Goal: Transaction & Acquisition: Purchase product/service

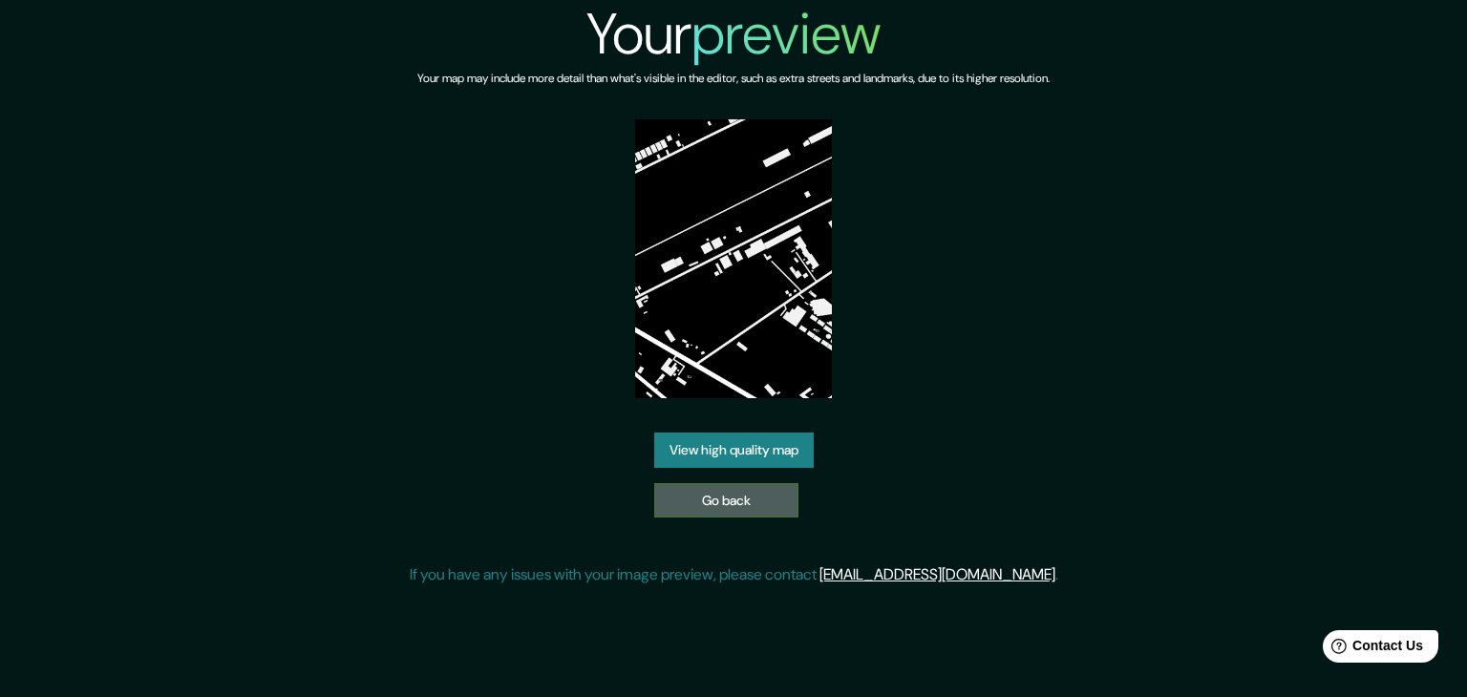
click at [745, 498] on link "Go back" at bounding box center [726, 500] width 144 height 35
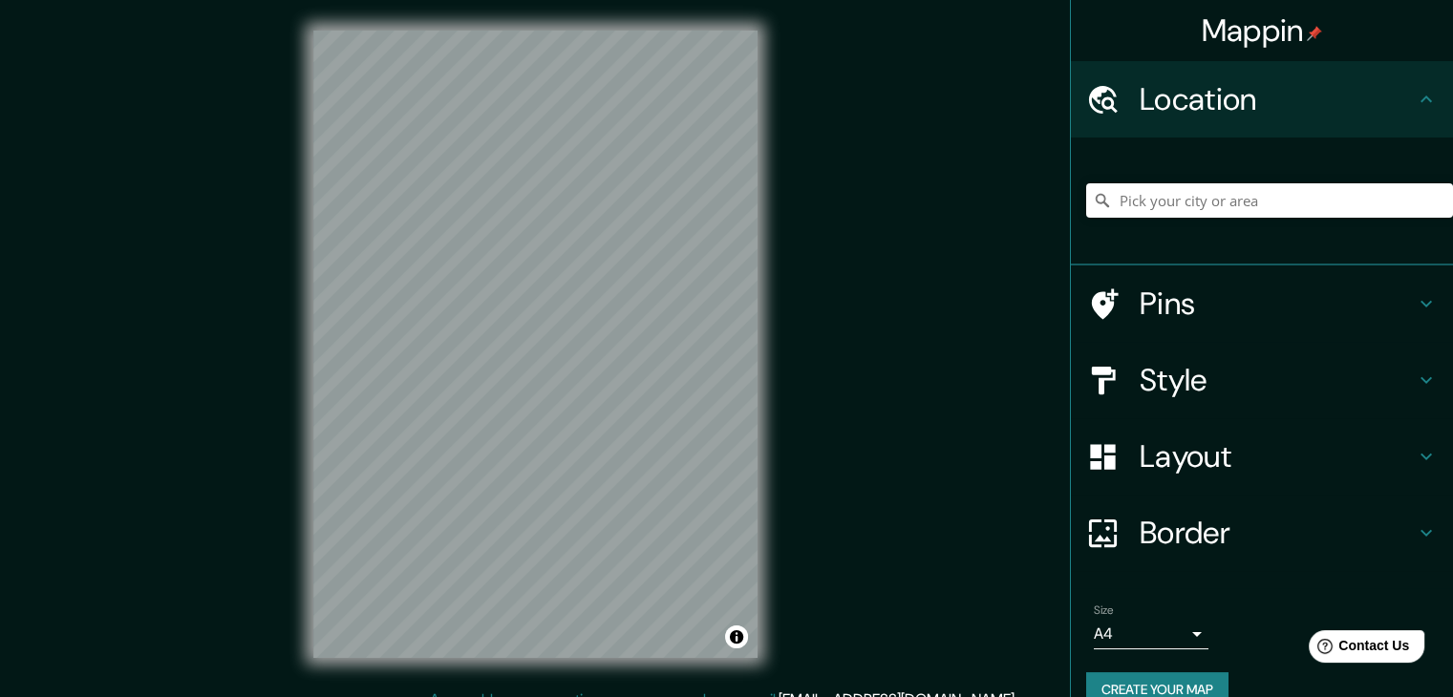
click at [1191, 377] on h4 "Style" at bounding box center [1276, 380] width 275 height 38
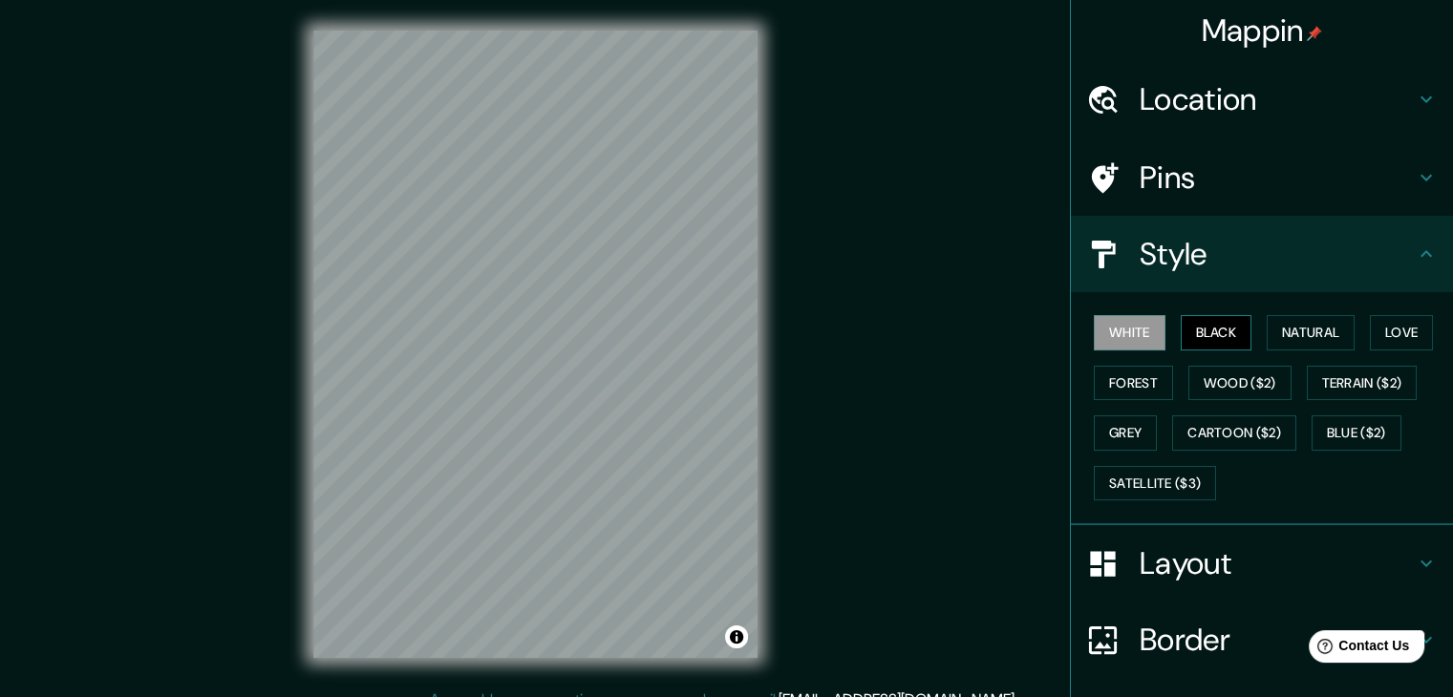
click at [1192, 321] on button "Black" at bounding box center [1216, 332] width 72 height 35
click at [766, 316] on div "© Mapbox © OpenStreetMap Improve this map" at bounding box center [535, 344] width 505 height 689
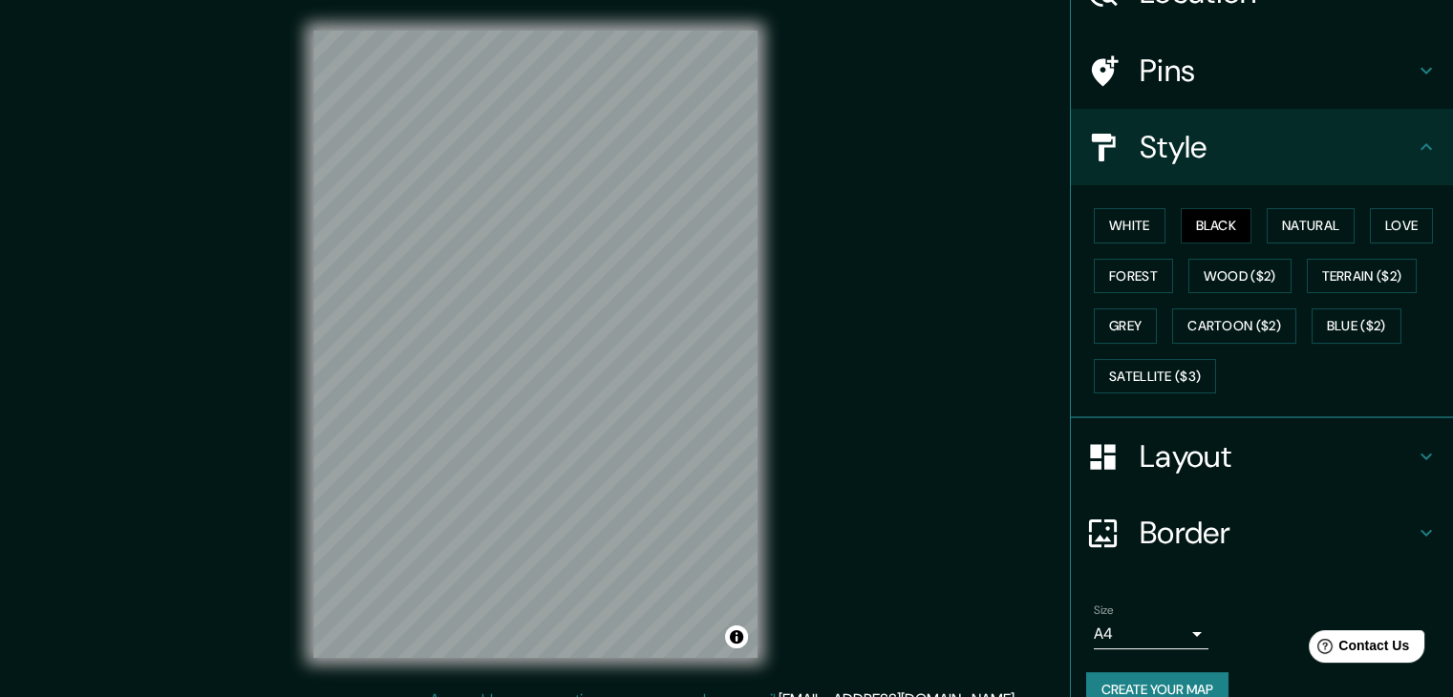
scroll to position [138, 0]
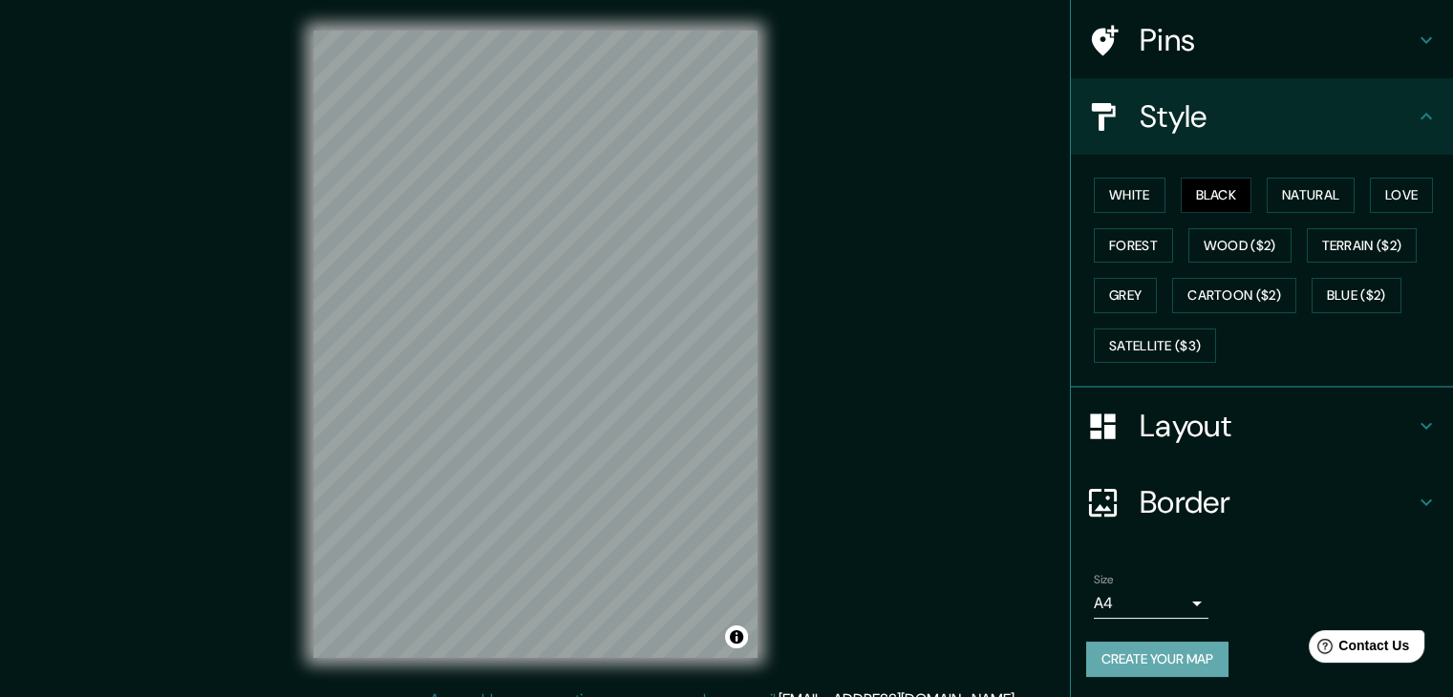
click at [1184, 659] on button "Create your map" at bounding box center [1157, 659] width 142 height 35
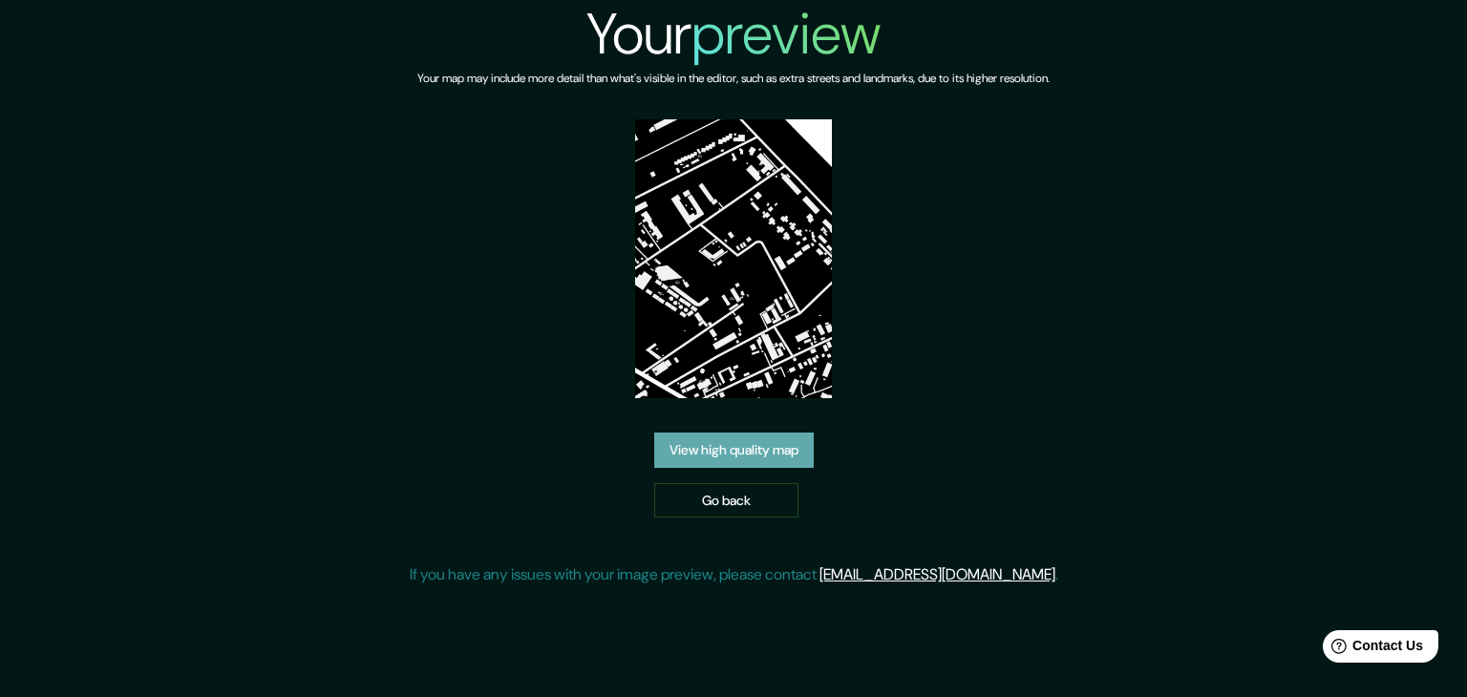
click at [731, 433] on link "View high quality map" at bounding box center [733, 450] width 159 height 35
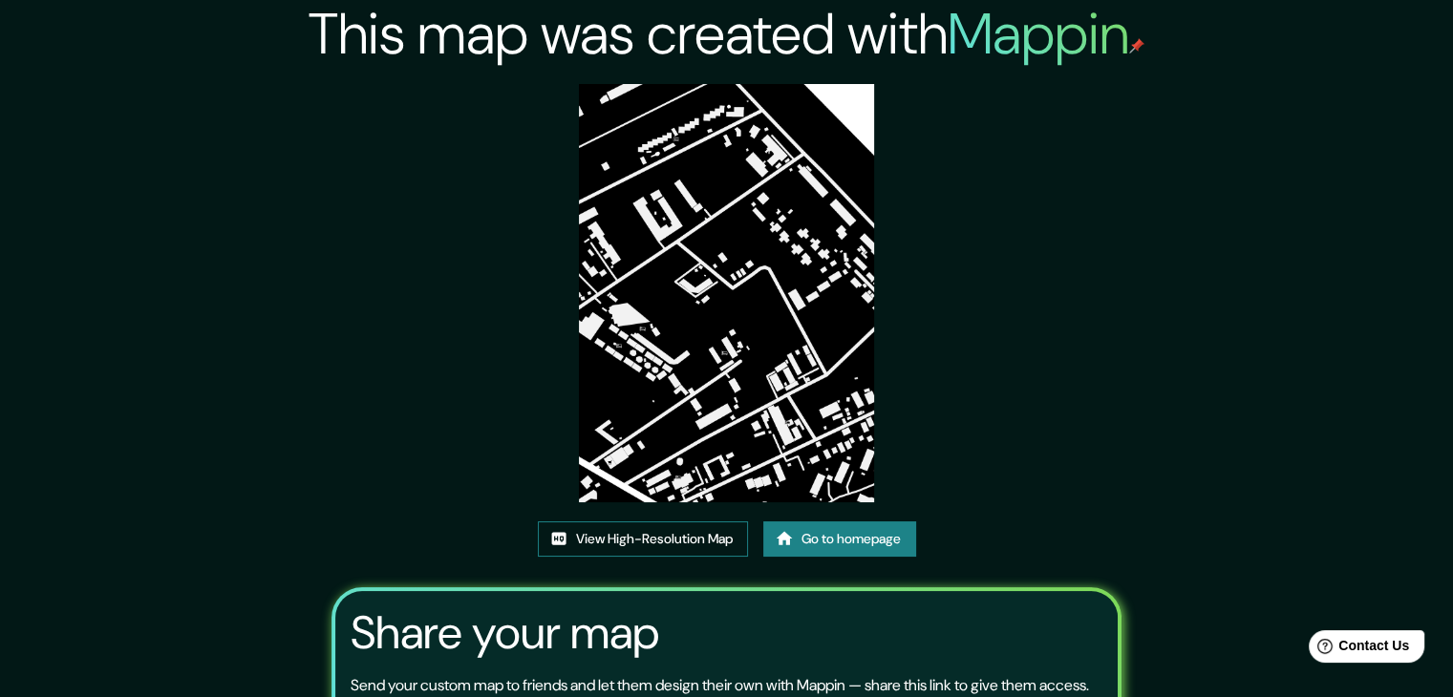
click at [662, 539] on link "View High-Resolution Map" at bounding box center [643, 538] width 210 height 35
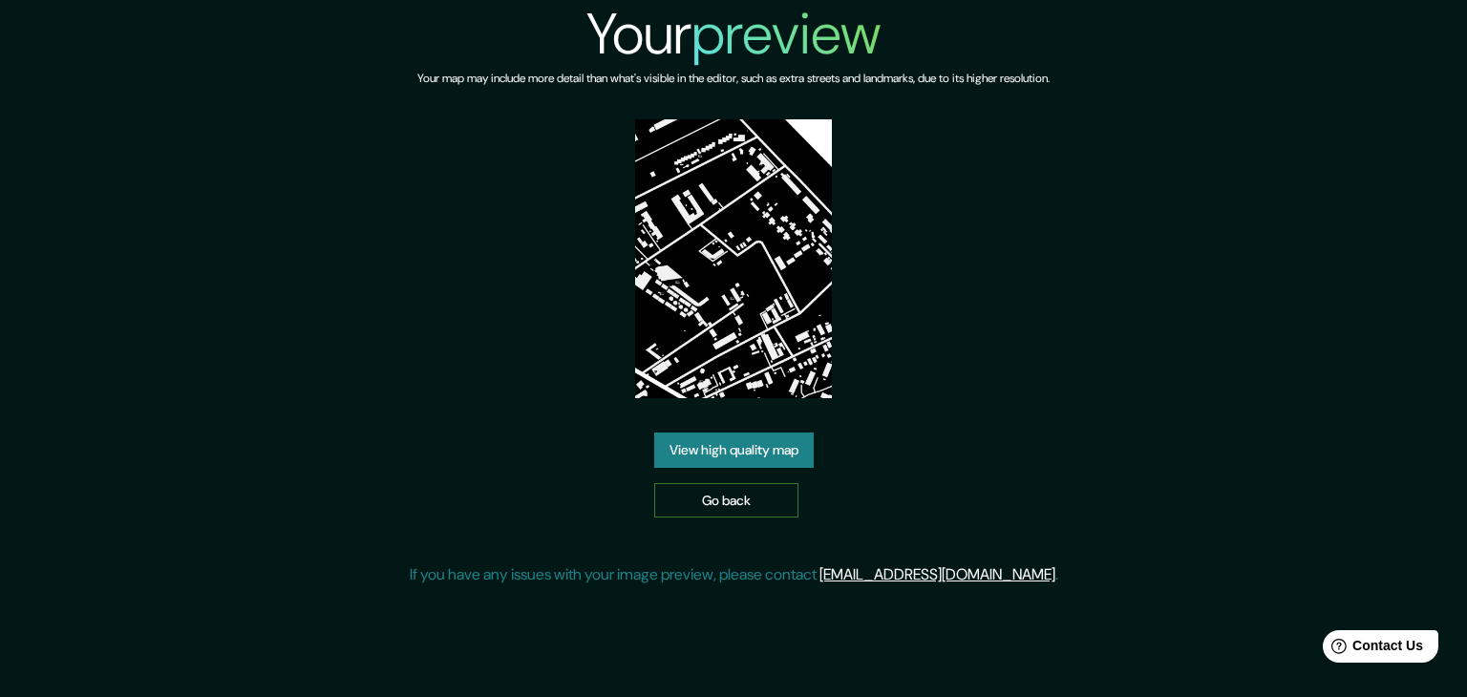
click at [672, 486] on link "Go back" at bounding box center [726, 500] width 144 height 35
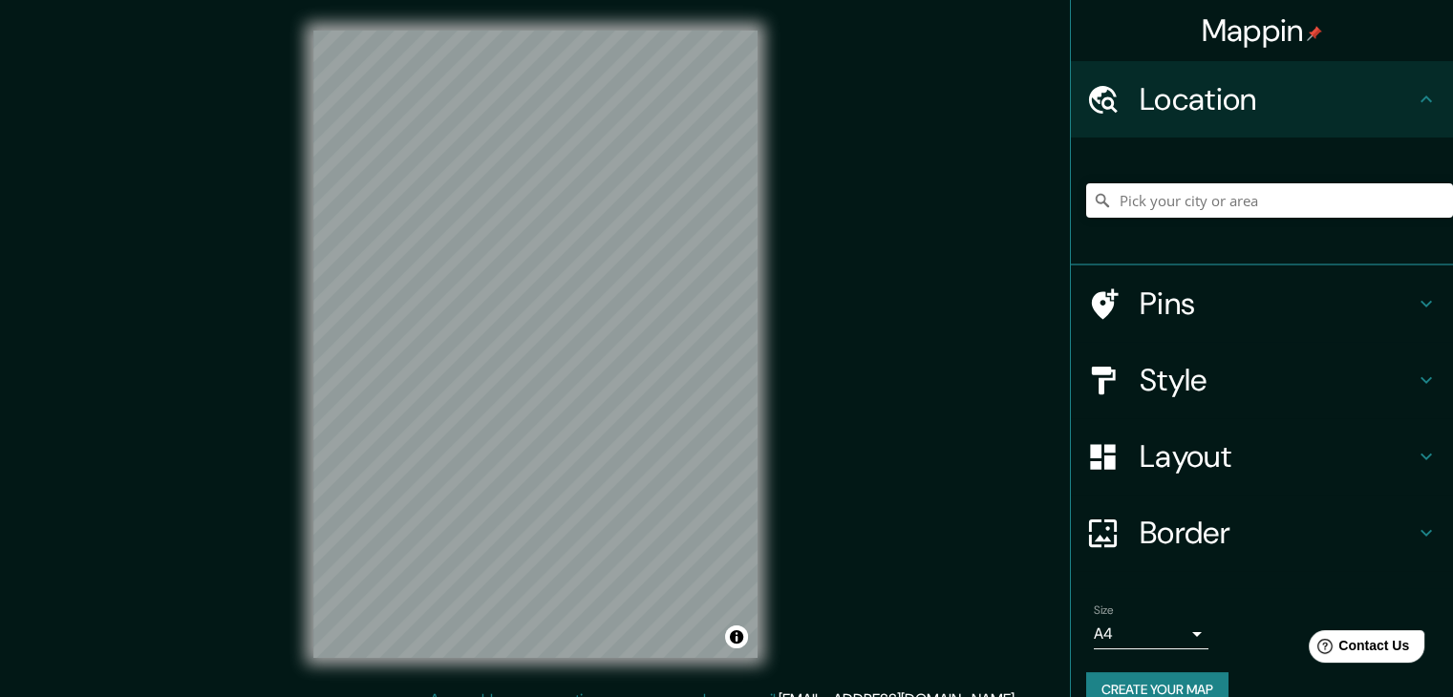
click at [1263, 392] on h4 "Style" at bounding box center [1276, 380] width 275 height 38
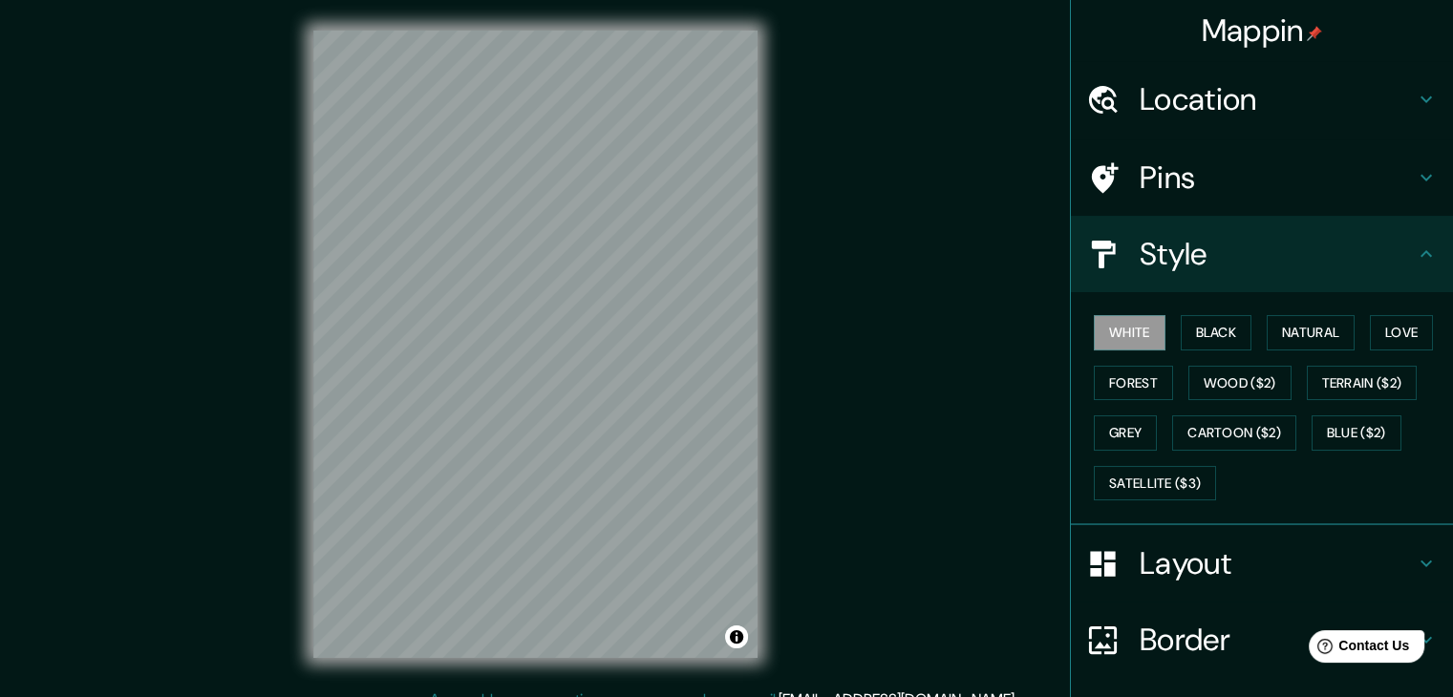
click at [1184, 310] on div "White Black Natural Love Forest Wood ($2) Terrain ($2) Grey Cartoon ($2) Blue (…" at bounding box center [1269, 408] width 367 height 201
click at [1190, 323] on button "Black" at bounding box center [1216, 332] width 72 height 35
click at [780, 233] on div "© Mapbox © OpenStreetMap Improve this map" at bounding box center [535, 344] width 505 height 689
click at [760, 248] on div "© Mapbox © OpenStreetMap Improve this map" at bounding box center [535, 344] width 505 height 689
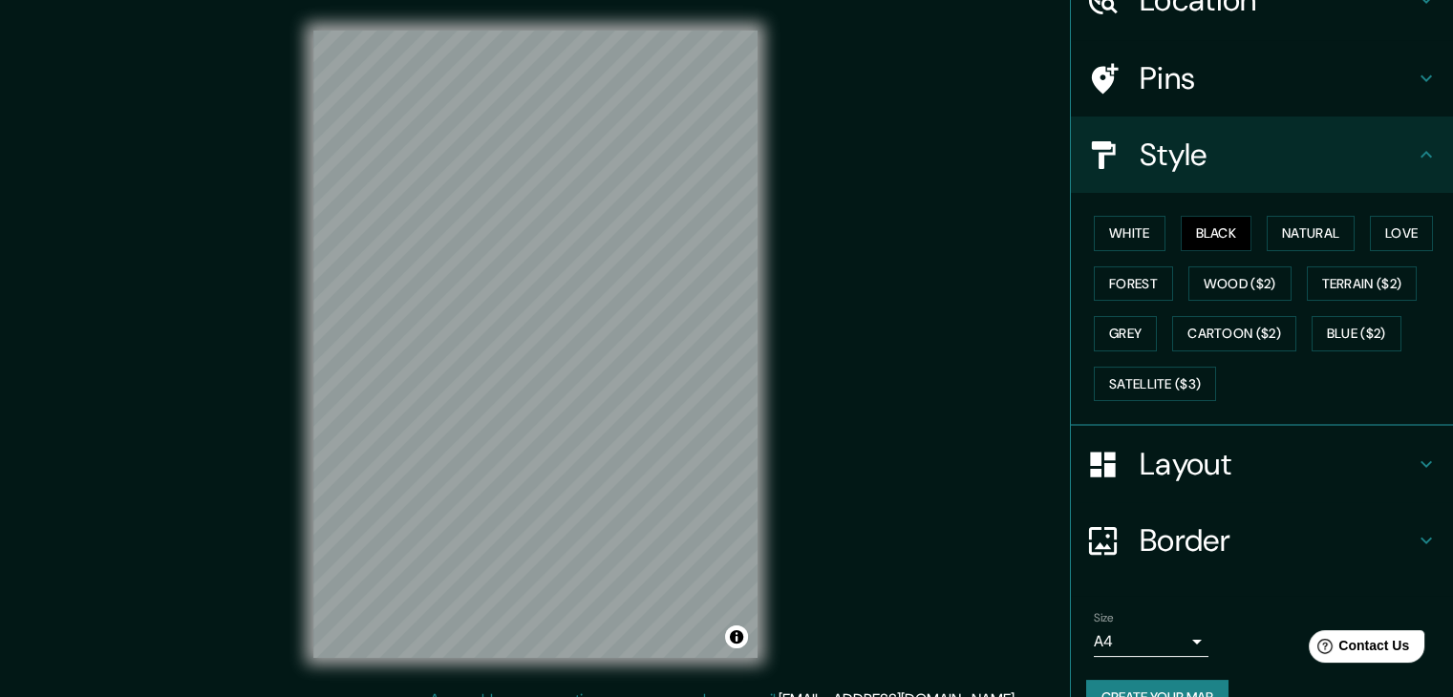
scroll to position [138, 0]
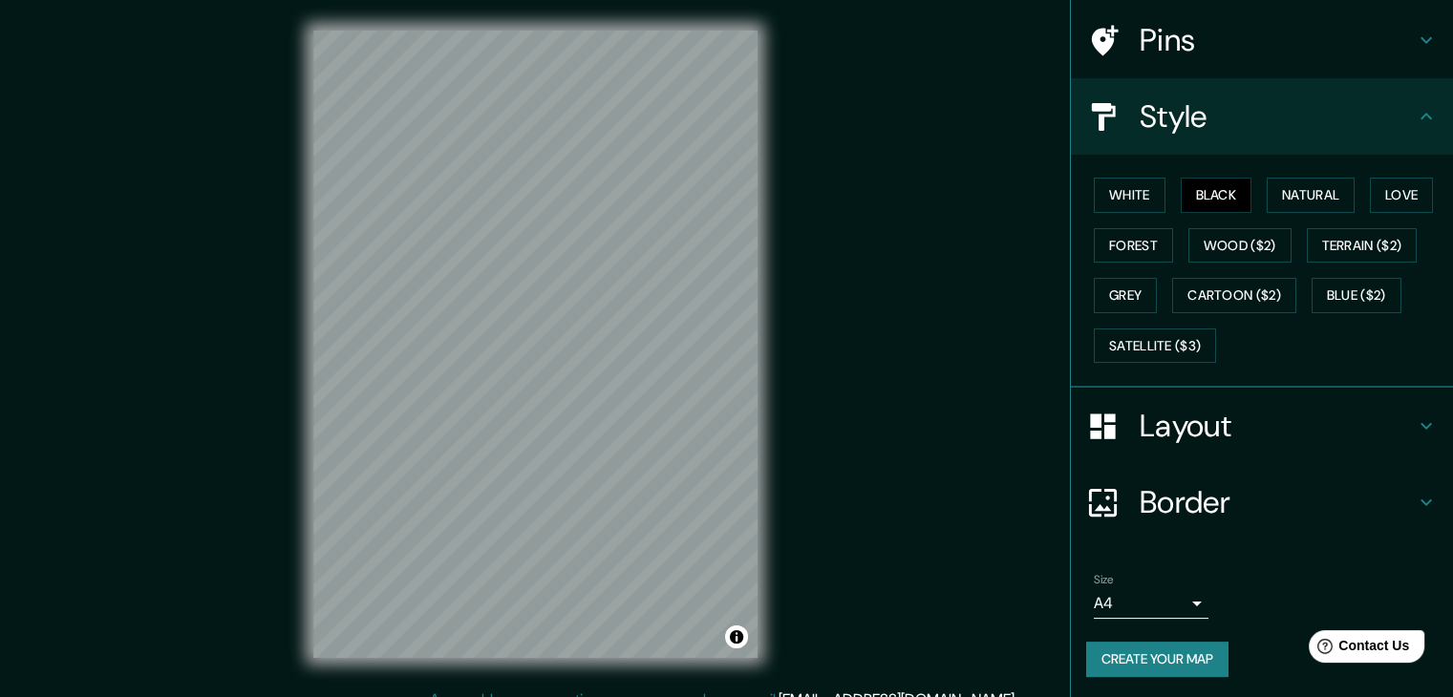
click at [1149, 654] on button "Create your map" at bounding box center [1157, 659] width 142 height 35
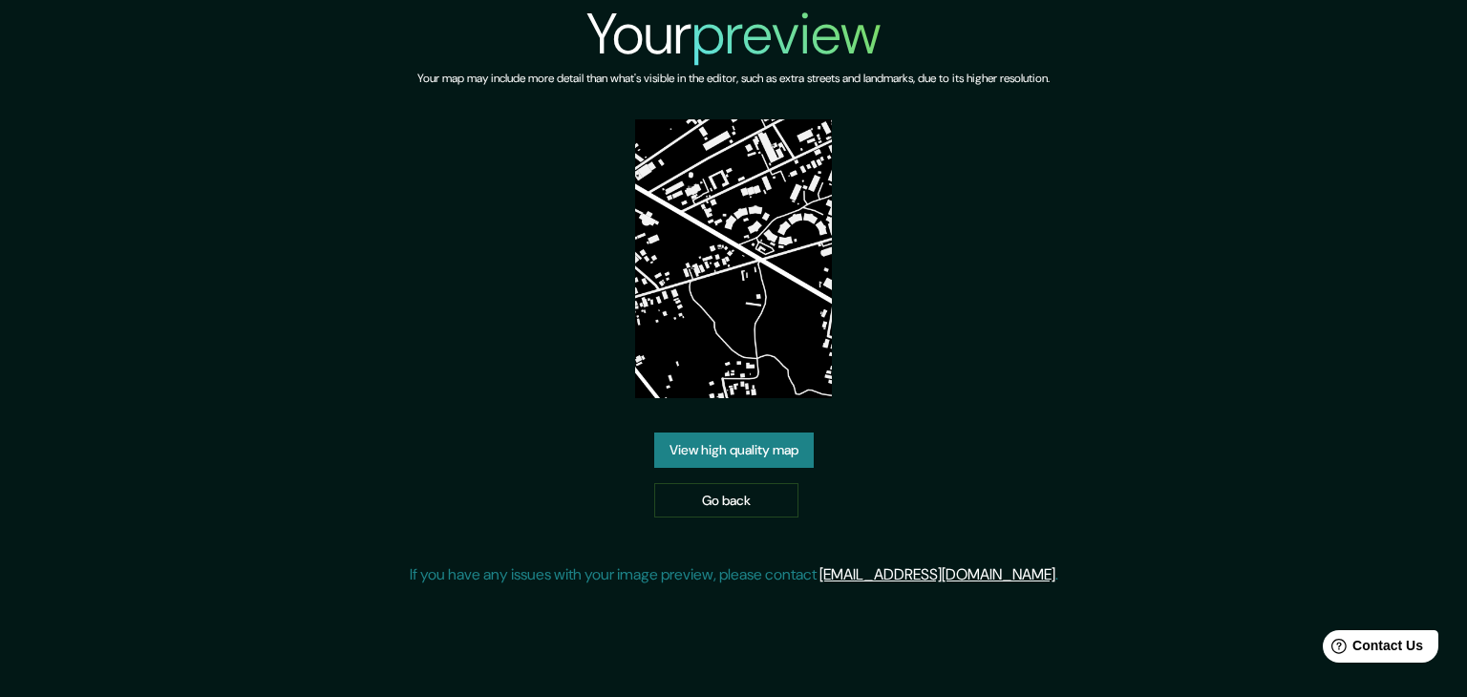
click at [723, 443] on link "View high quality map" at bounding box center [733, 450] width 159 height 35
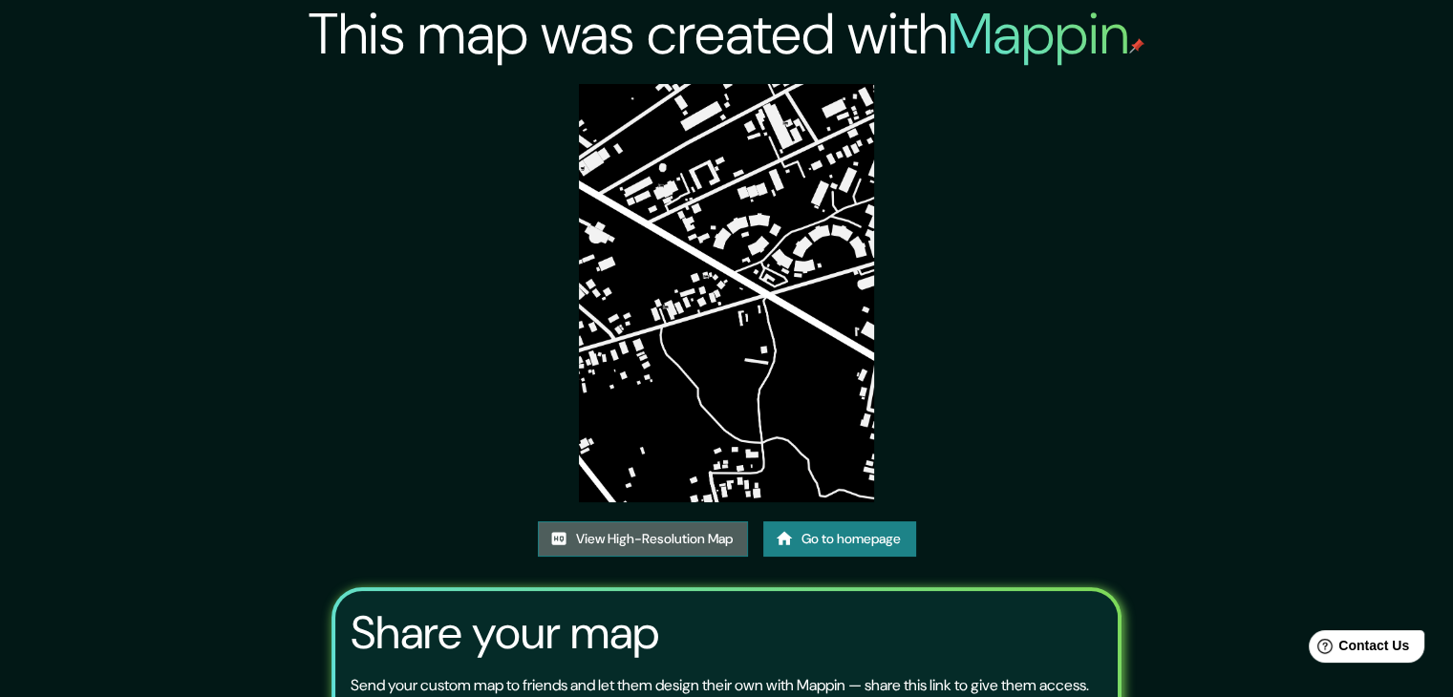
click at [627, 544] on link "View High-Resolution Map" at bounding box center [643, 538] width 210 height 35
click at [691, 531] on link "View High-Resolution Map" at bounding box center [643, 538] width 210 height 35
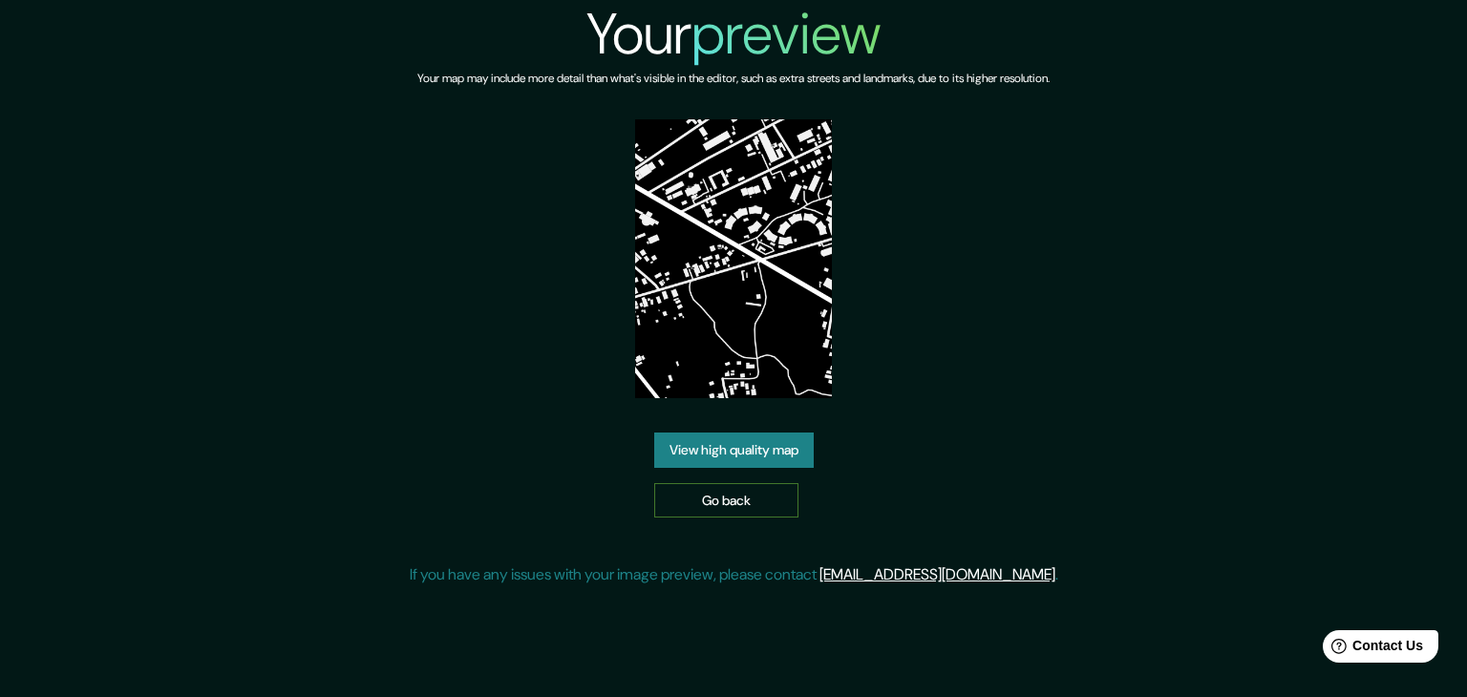
click at [763, 509] on link "Go back" at bounding box center [726, 500] width 144 height 35
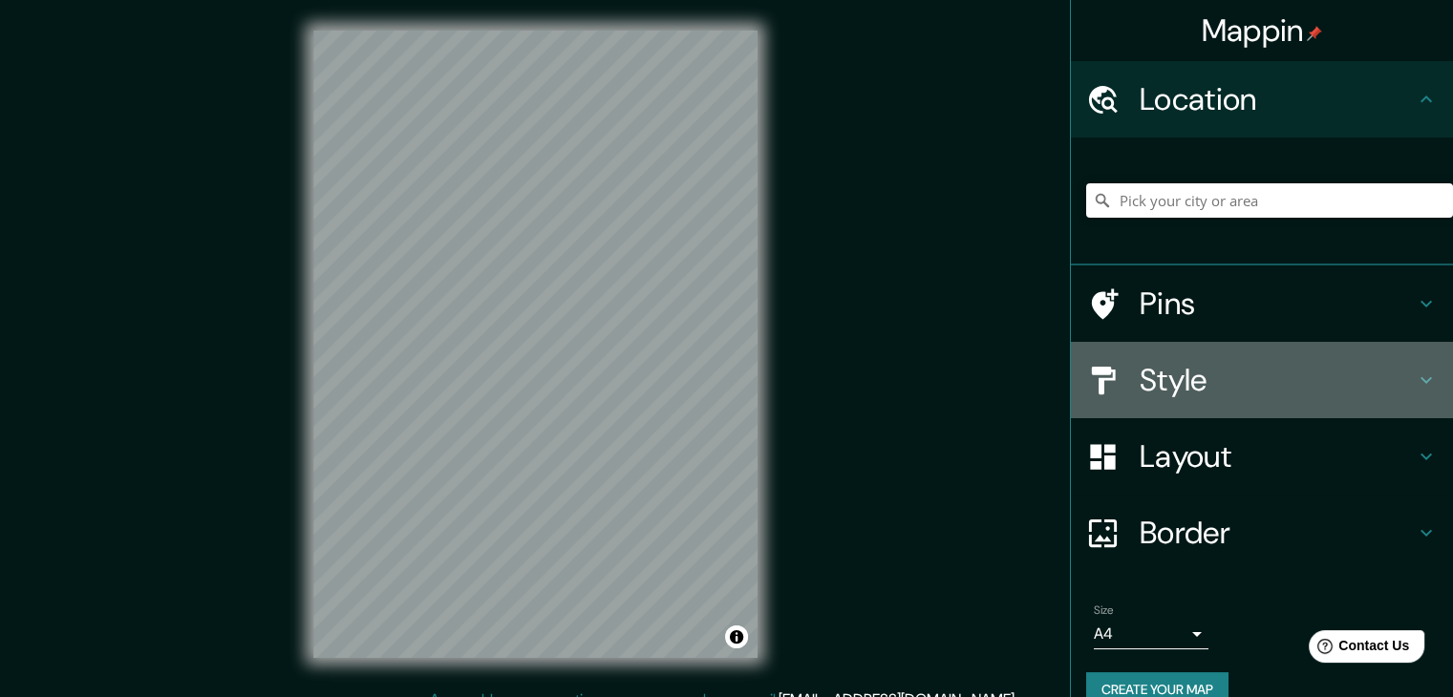
click at [1298, 375] on h4 "Style" at bounding box center [1276, 380] width 275 height 38
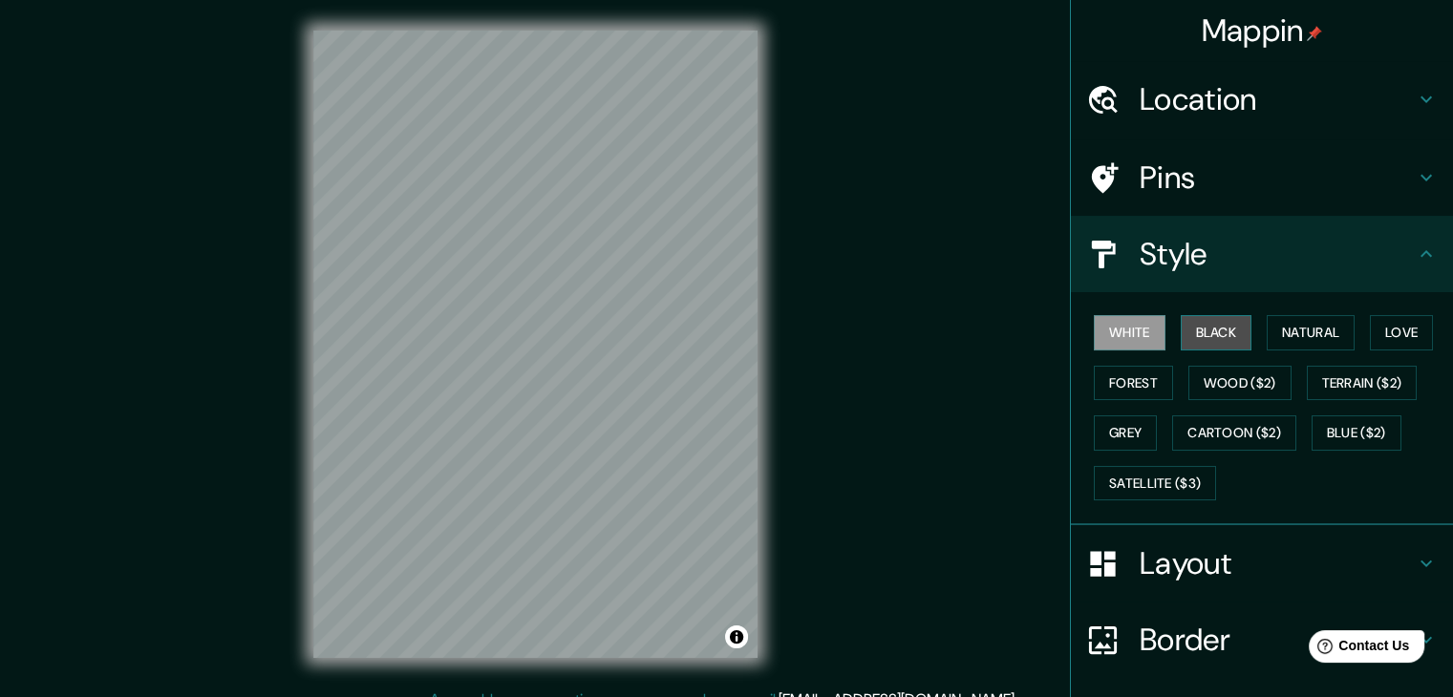
click at [1198, 325] on button "Black" at bounding box center [1216, 332] width 72 height 35
click at [275, 438] on div "Mappin Location Pins Style White Black Natural Love Forest Wood ($2) Terrain ($…" at bounding box center [726, 359] width 1453 height 719
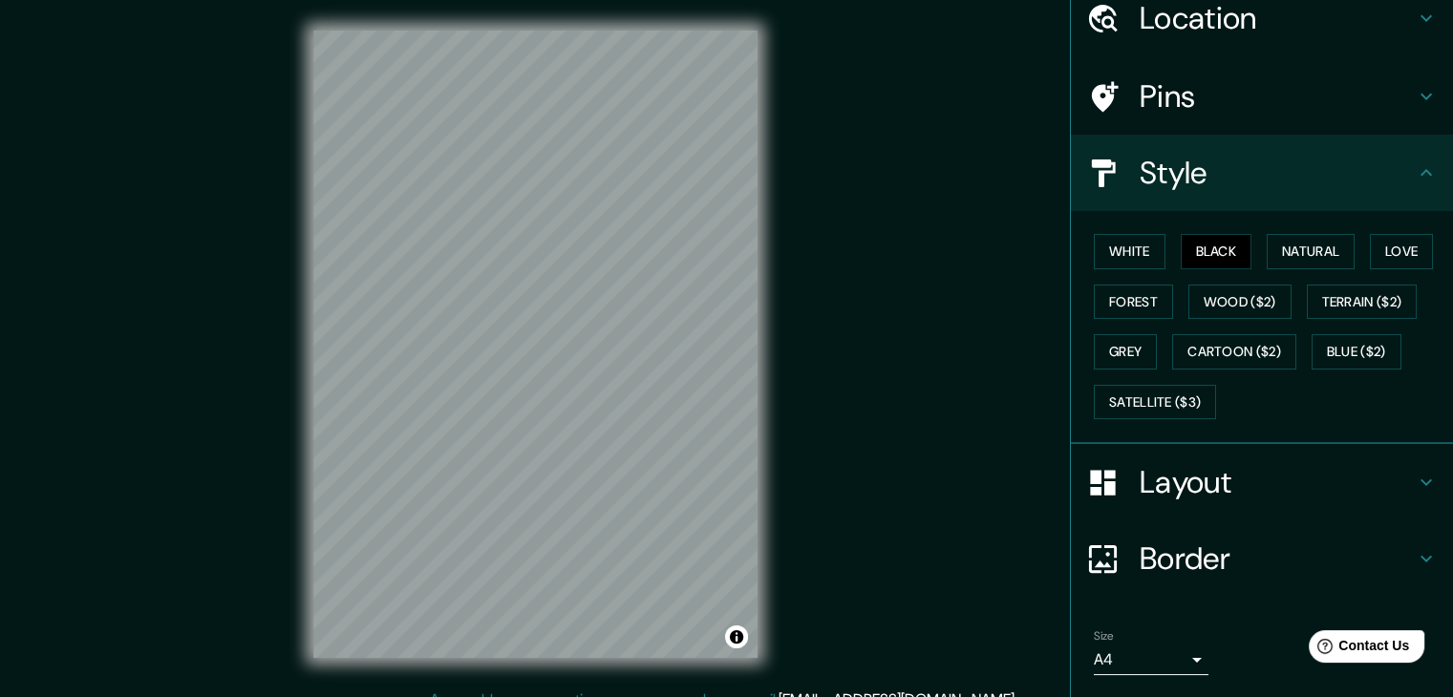
scroll to position [138, 0]
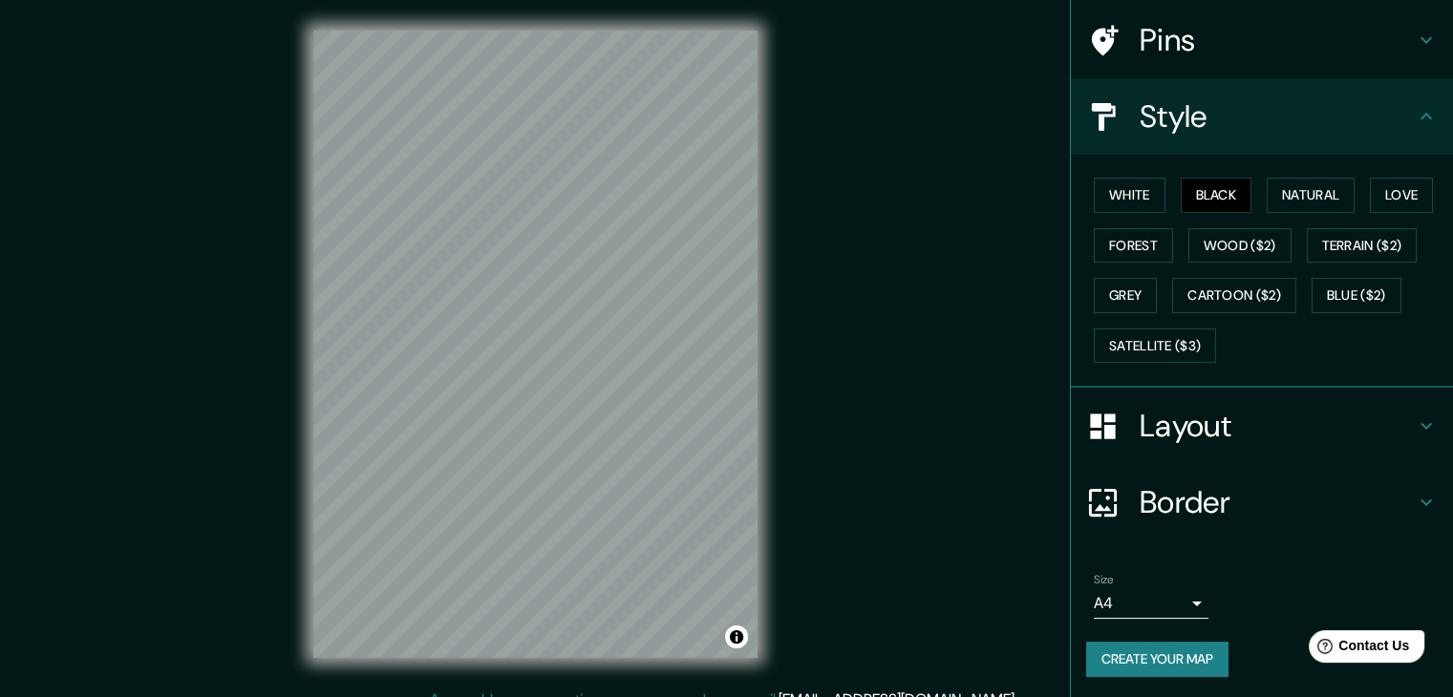
click at [1187, 646] on button "Create your map" at bounding box center [1157, 659] width 142 height 35
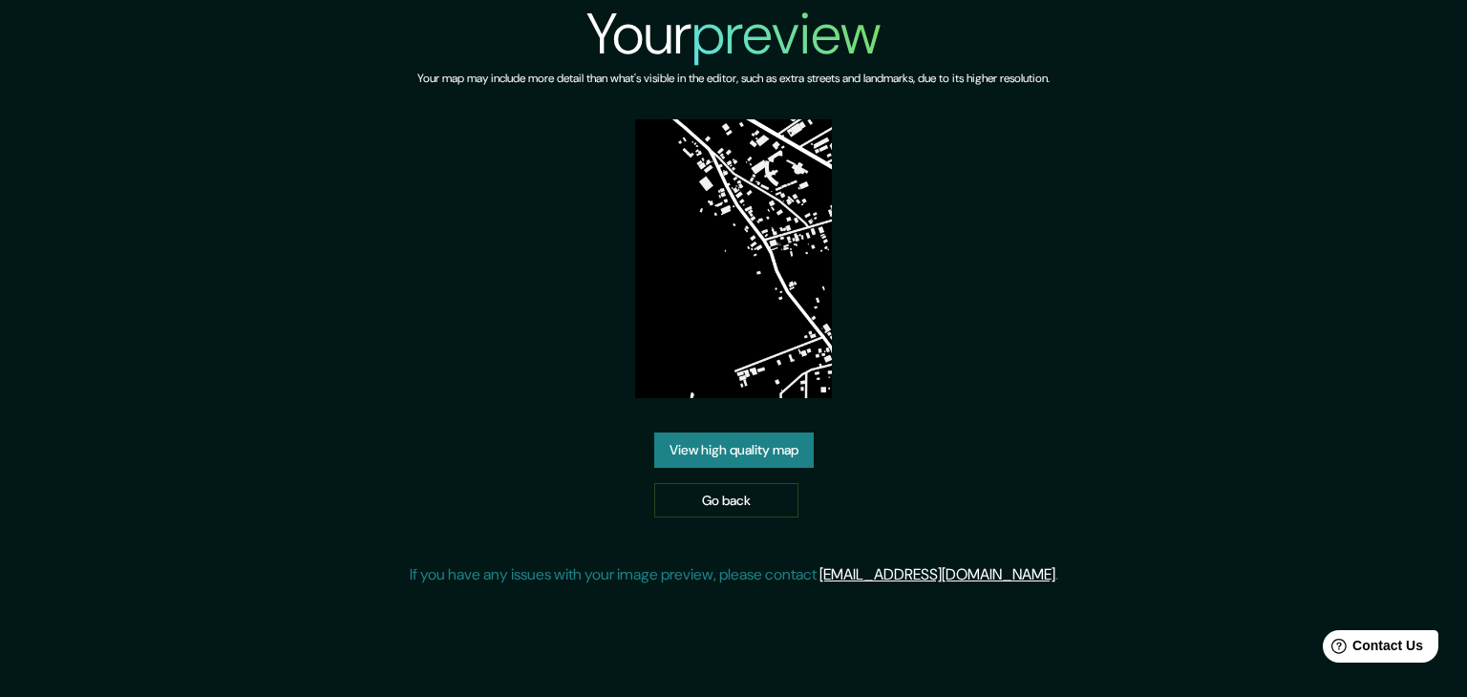
click at [752, 438] on link "View high quality map" at bounding box center [733, 450] width 159 height 35
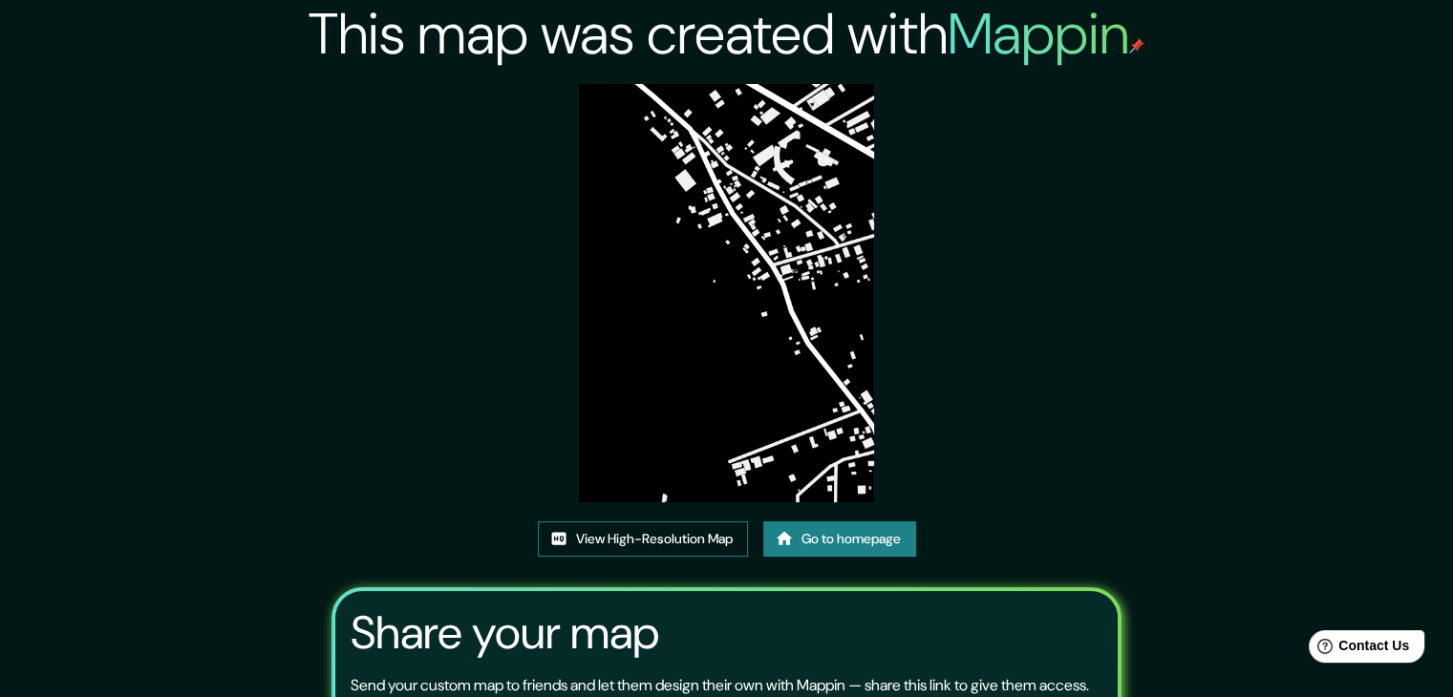
click at [657, 538] on link "View High-Resolution Map" at bounding box center [643, 538] width 210 height 35
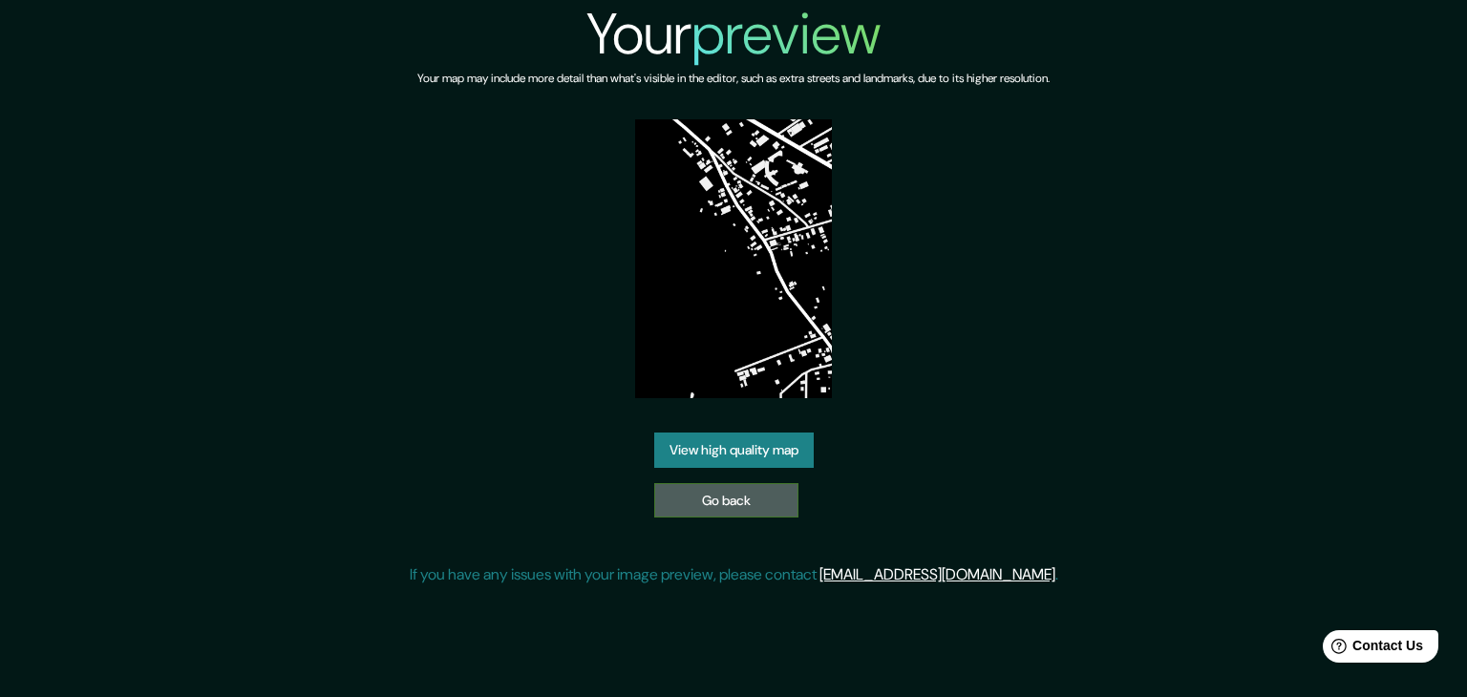
click at [719, 504] on link "Go back" at bounding box center [726, 500] width 144 height 35
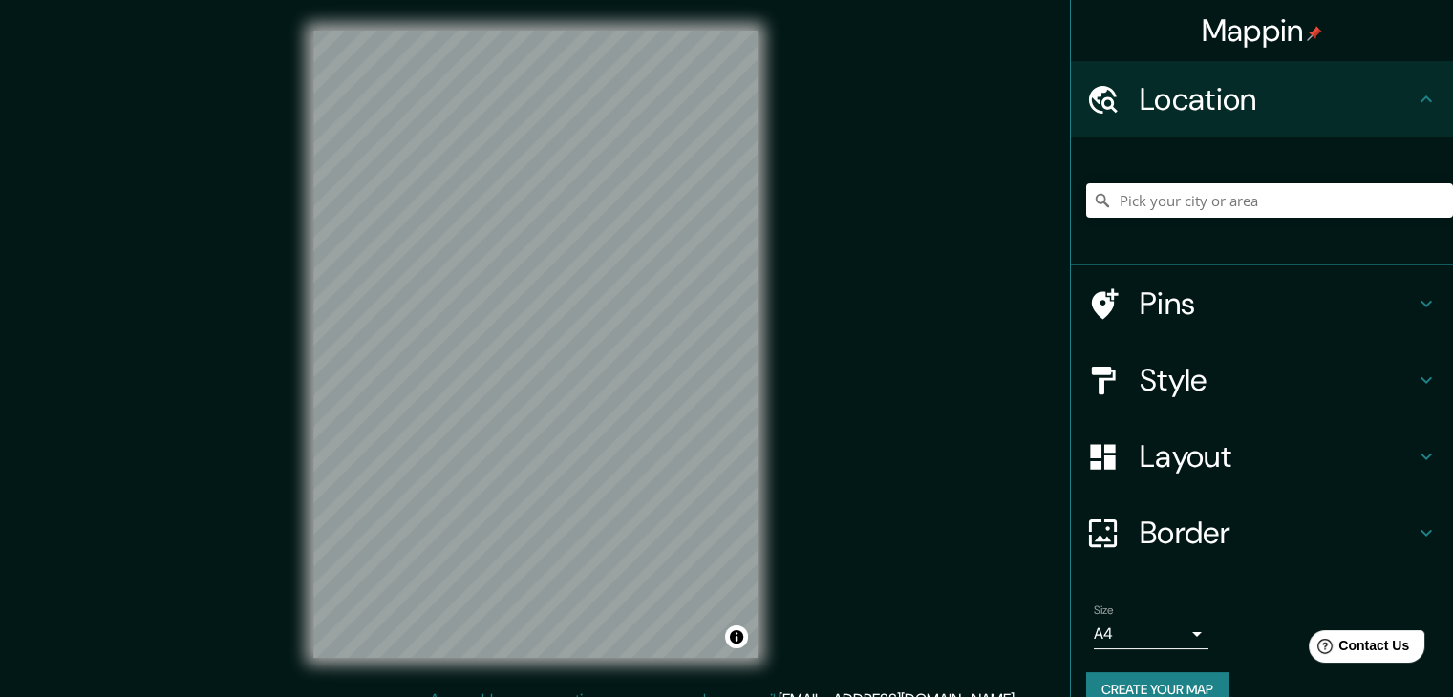
click at [1354, 388] on h4 "Style" at bounding box center [1276, 380] width 275 height 38
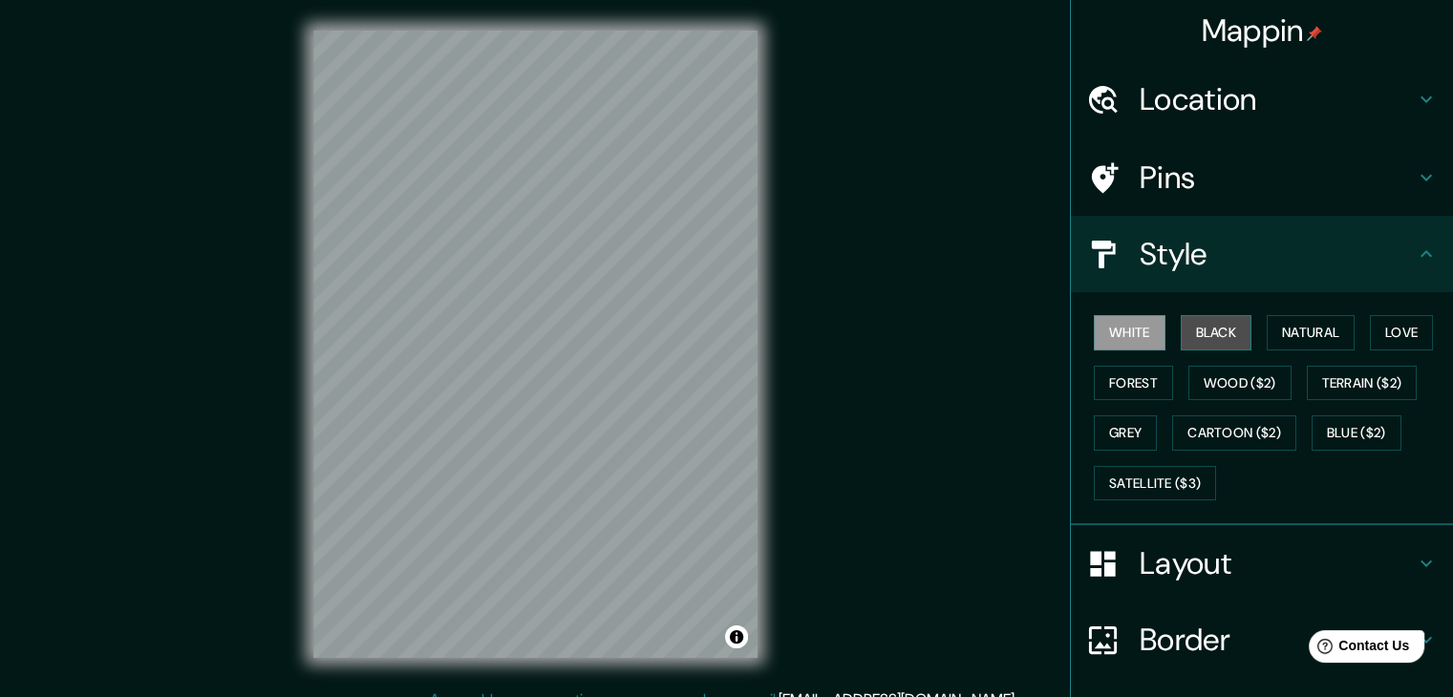
click at [1203, 330] on button "Black" at bounding box center [1216, 332] width 72 height 35
click at [773, 460] on div "© Mapbox © OpenStreetMap Improve this map" at bounding box center [535, 344] width 505 height 689
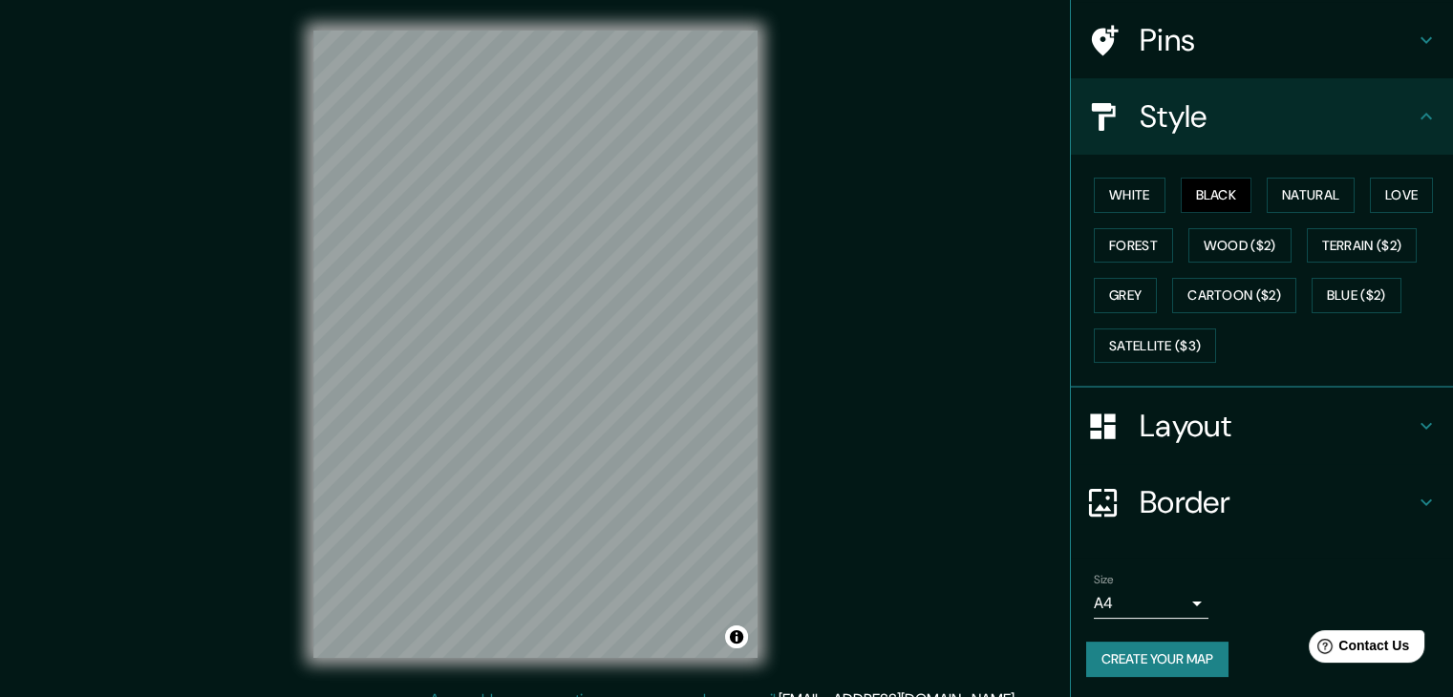
click at [1156, 655] on button "Create your map" at bounding box center [1157, 659] width 142 height 35
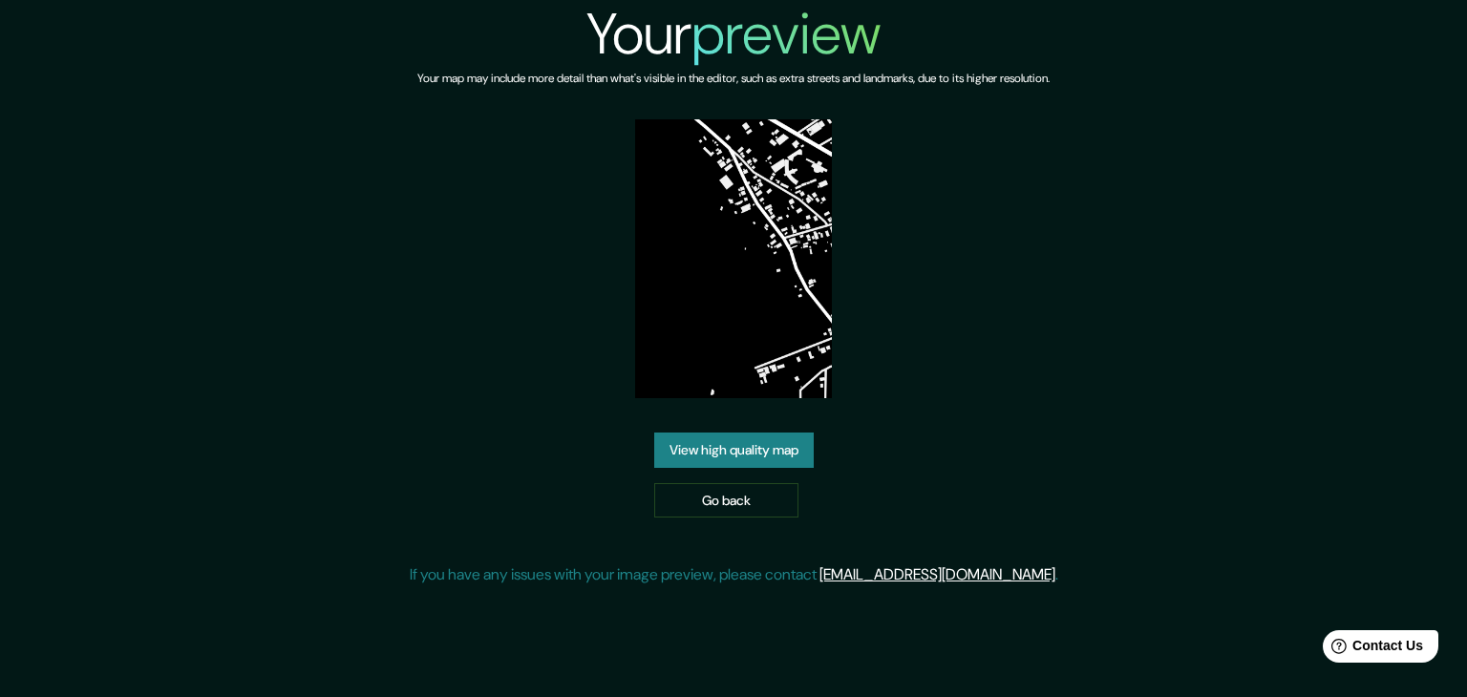
click at [765, 452] on link "View high quality map" at bounding box center [733, 450] width 159 height 35
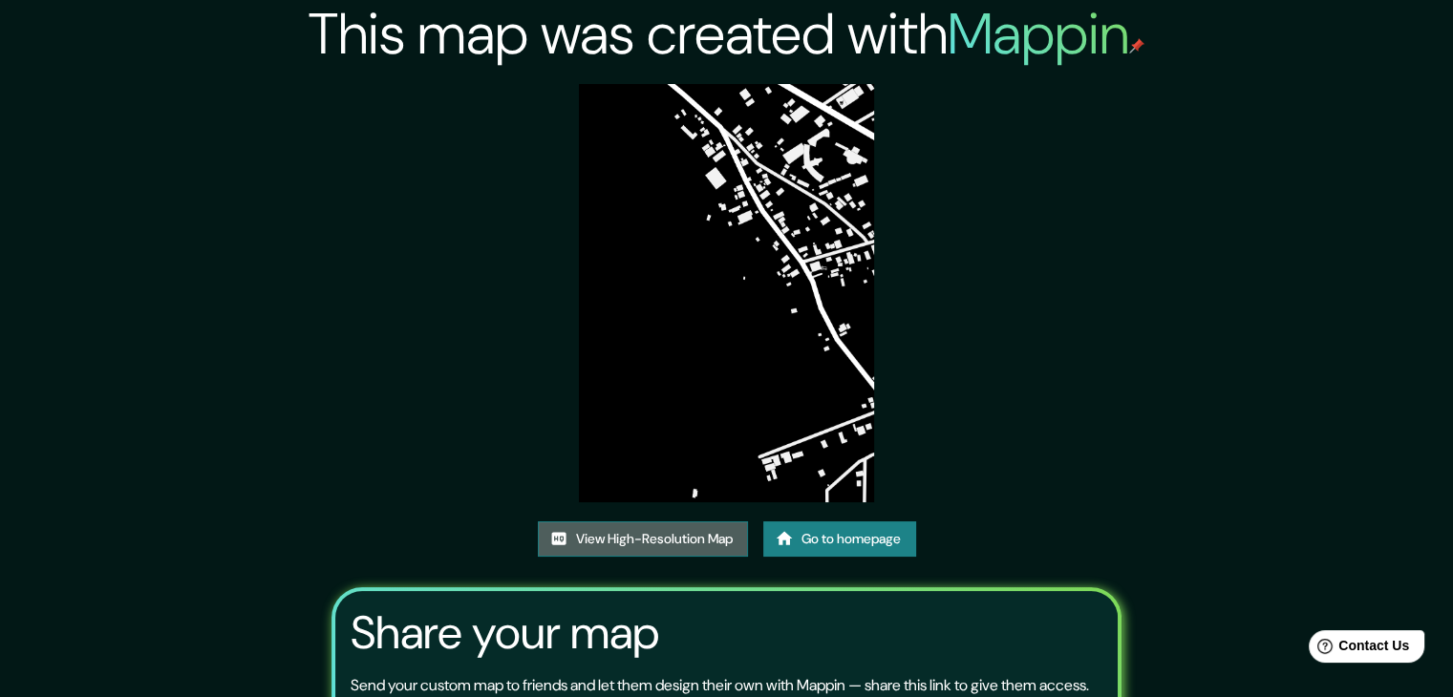
click at [649, 542] on link "View High-Resolution Map" at bounding box center [643, 538] width 210 height 35
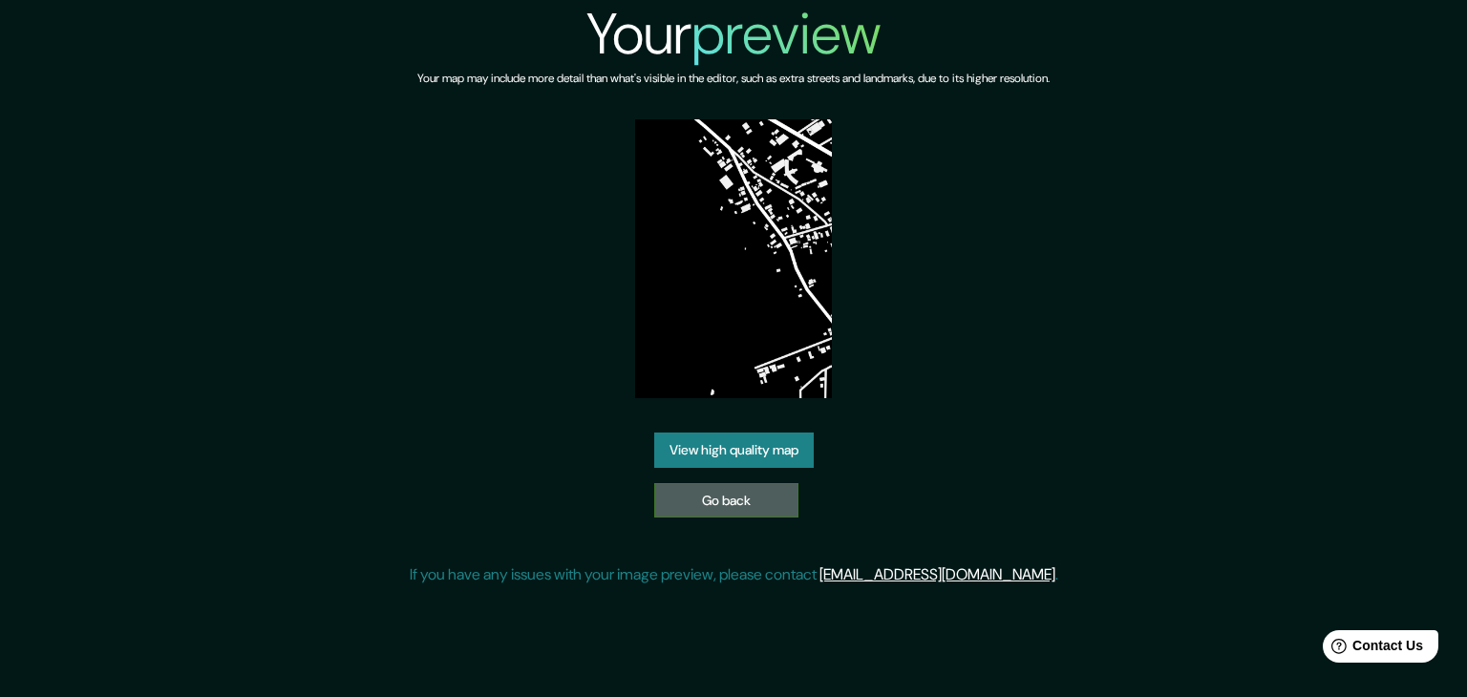
click at [734, 493] on link "Go back" at bounding box center [726, 500] width 144 height 35
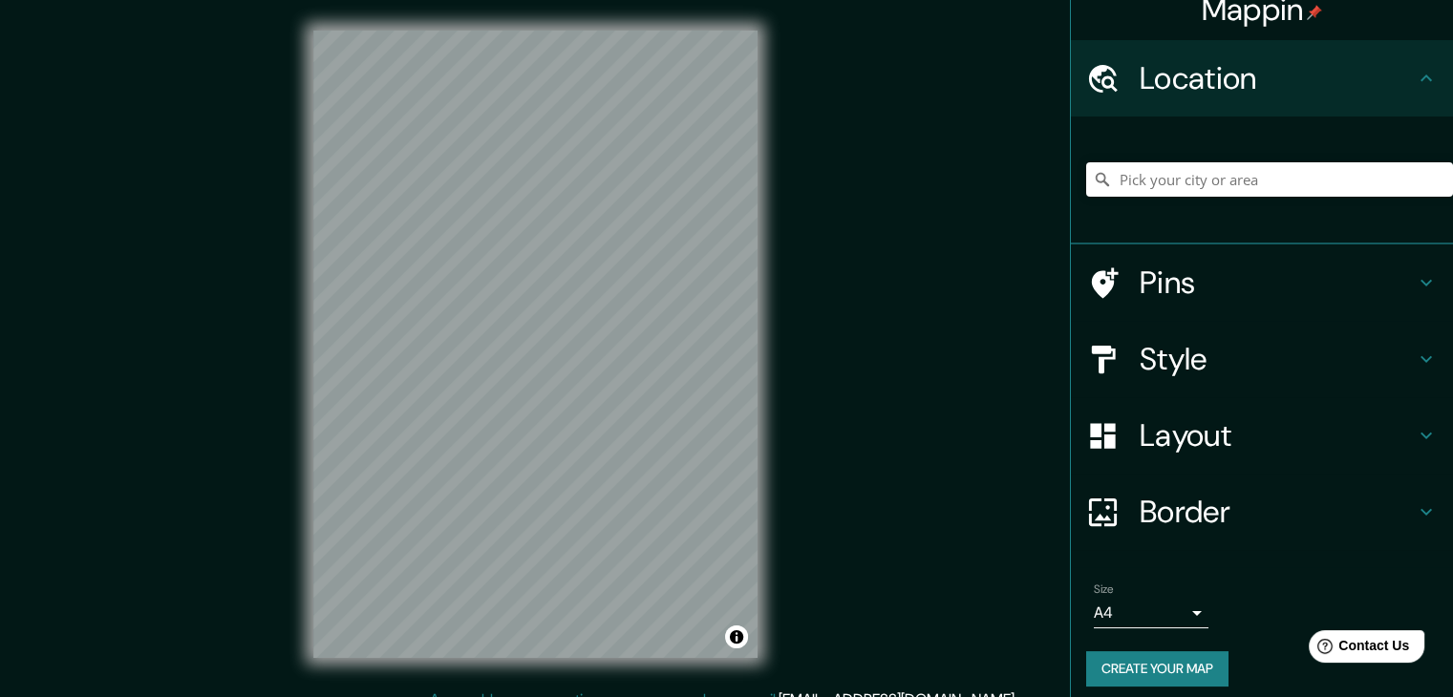
scroll to position [32, 0]
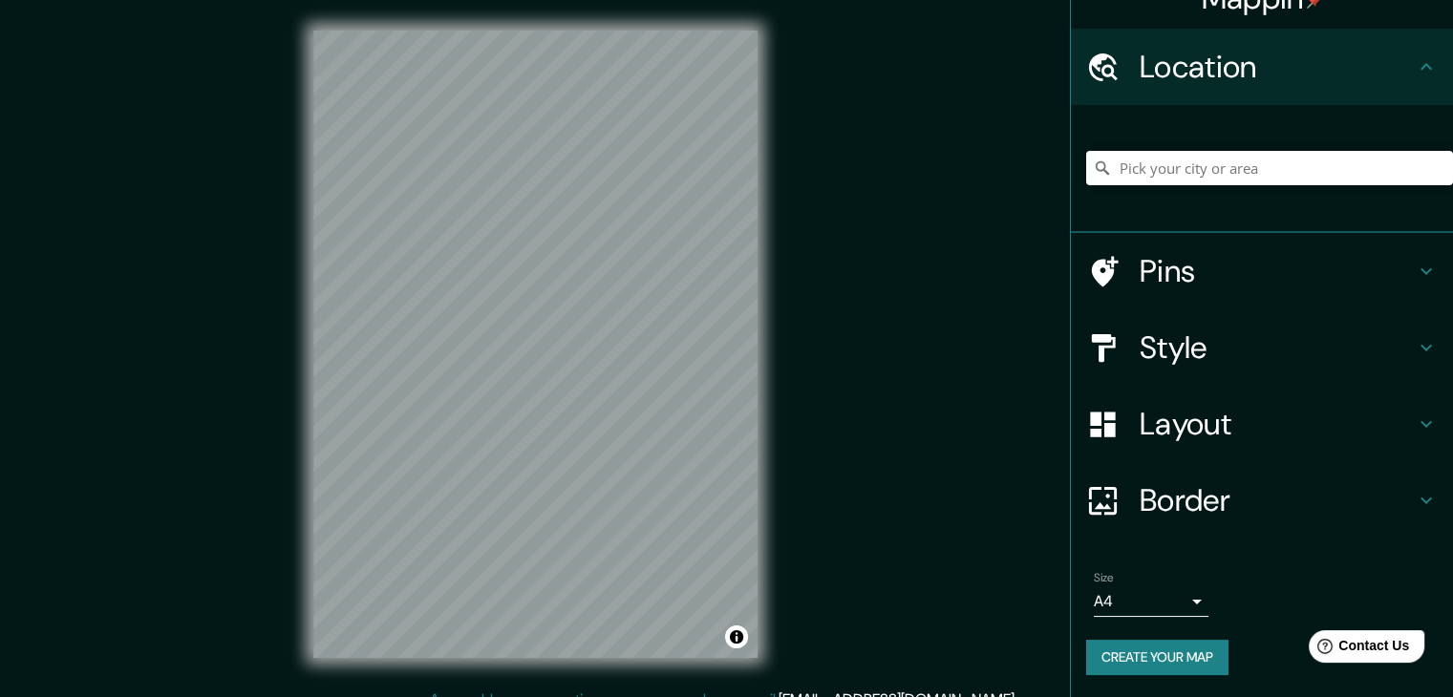
drag, startPoint x: 1174, startPoint y: 655, endPoint x: 842, endPoint y: 284, distance: 497.9
click at [842, 284] on div "Mappin Location Pins Style Layout Border Choose a border. Hint : you can make l…" at bounding box center [726, 359] width 1453 height 719
click at [764, 242] on div "© Mapbox © OpenStreetMap Improve this map" at bounding box center [535, 344] width 505 height 689
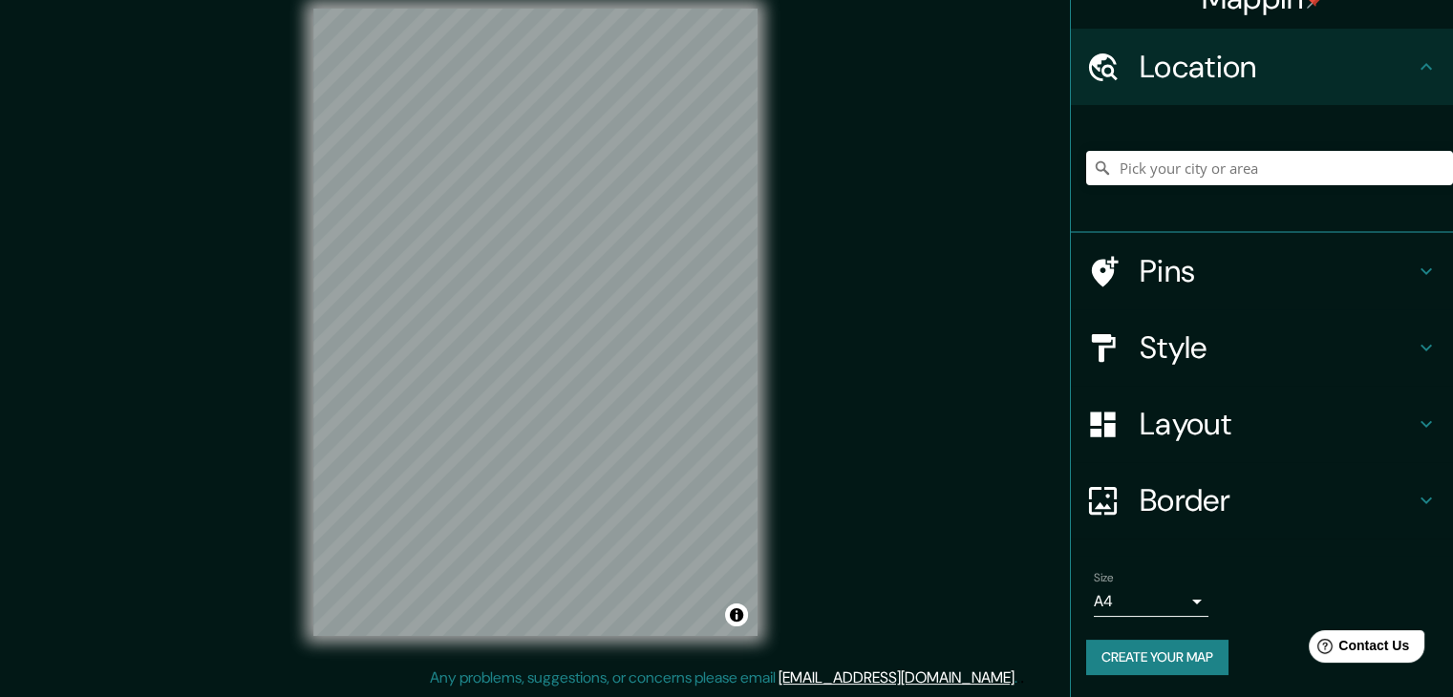
scroll to position [0, 0]
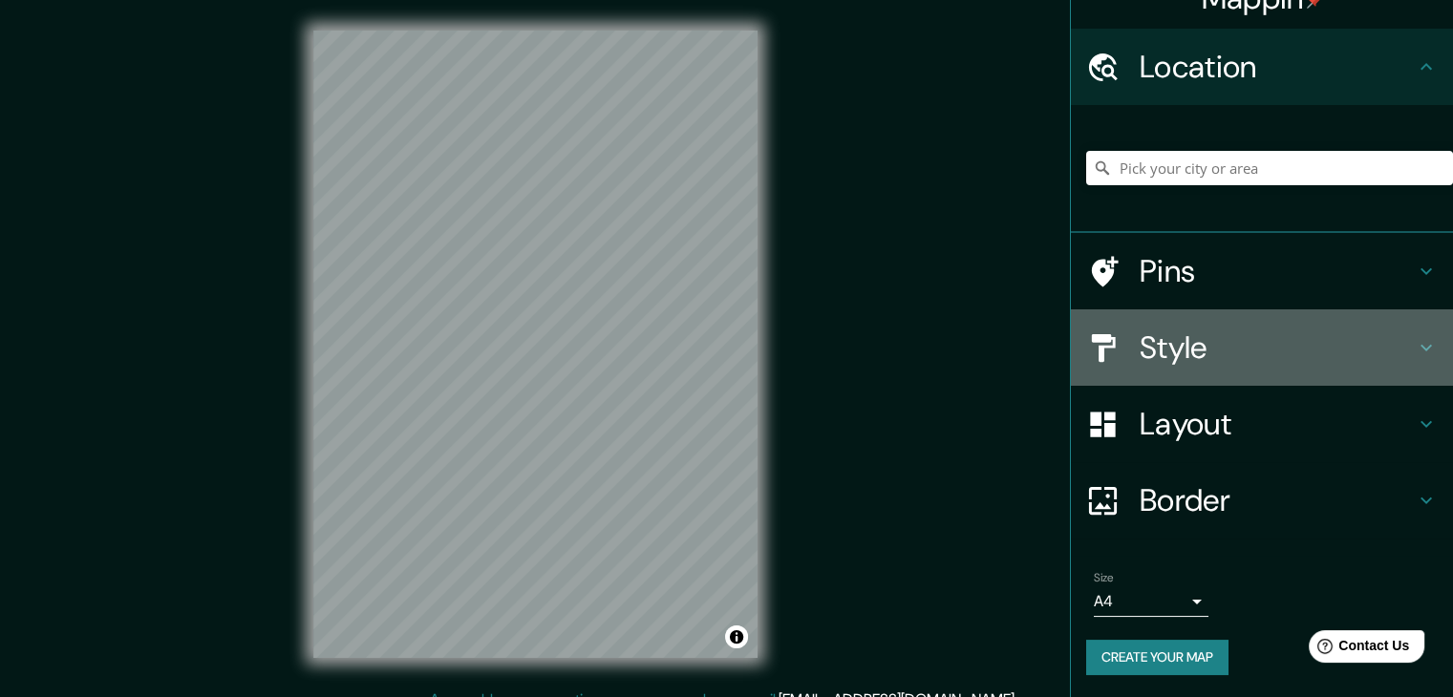
click at [1181, 355] on h4 "Style" at bounding box center [1276, 348] width 275 height 38
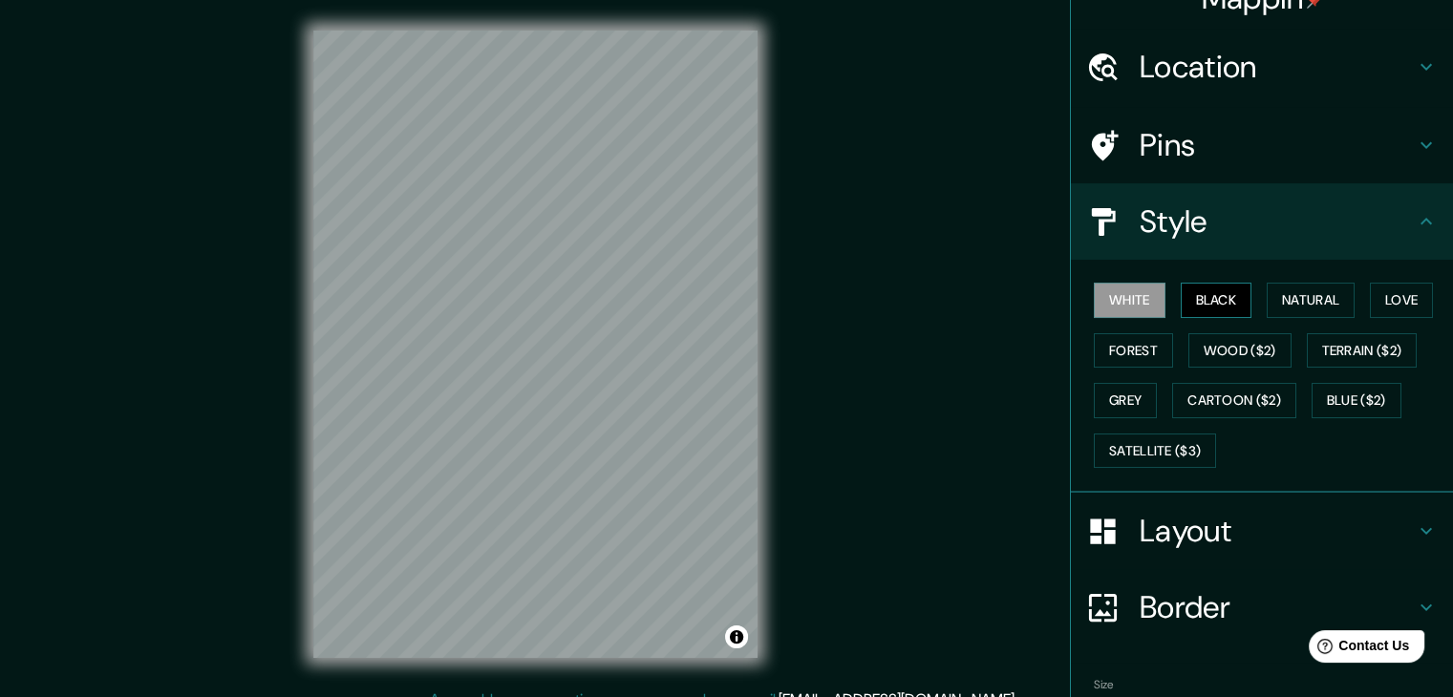
click at [1207, 283] on button "Black" at bounding box center [1216, 300] width 72 height 35
click at [478, 428] on div at bounding box center [482, 426] width 15 height 15
click at [199, 392] on div "Mappin Location Pins Style White Black Natural Love Forest Wood ($2) Terrain ($…" at bounding box center [726, 359] width 1453 height 719
click at [828, 337] on div "Mappin Location Pins Style White Black Natural Love Forest Wood ($2) Terrain ($…" at bounding box center [726, 359] width 1453 height 719
click at [646, 667] on div "© Mapbox © OpenStreetMap Improve this map" at bounding box center [535, 344] width 505 height 689
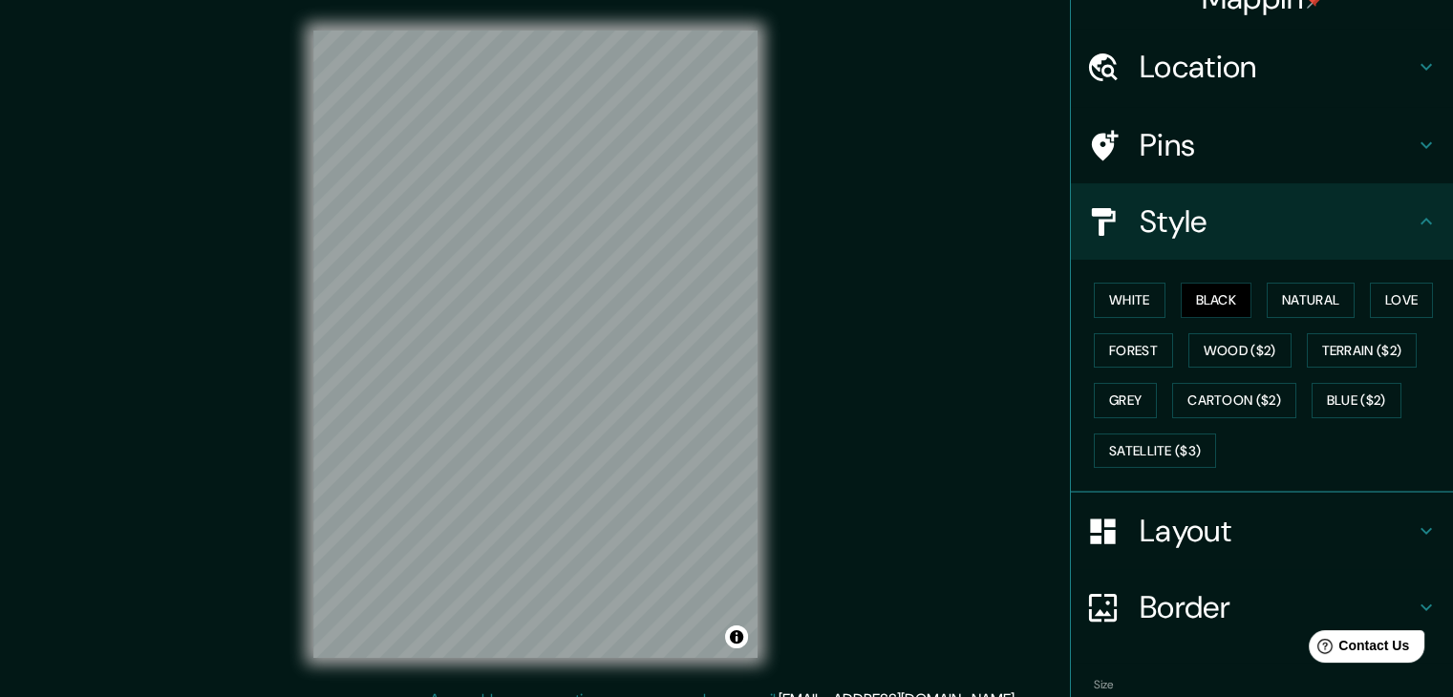
scroll to position [138, 0]
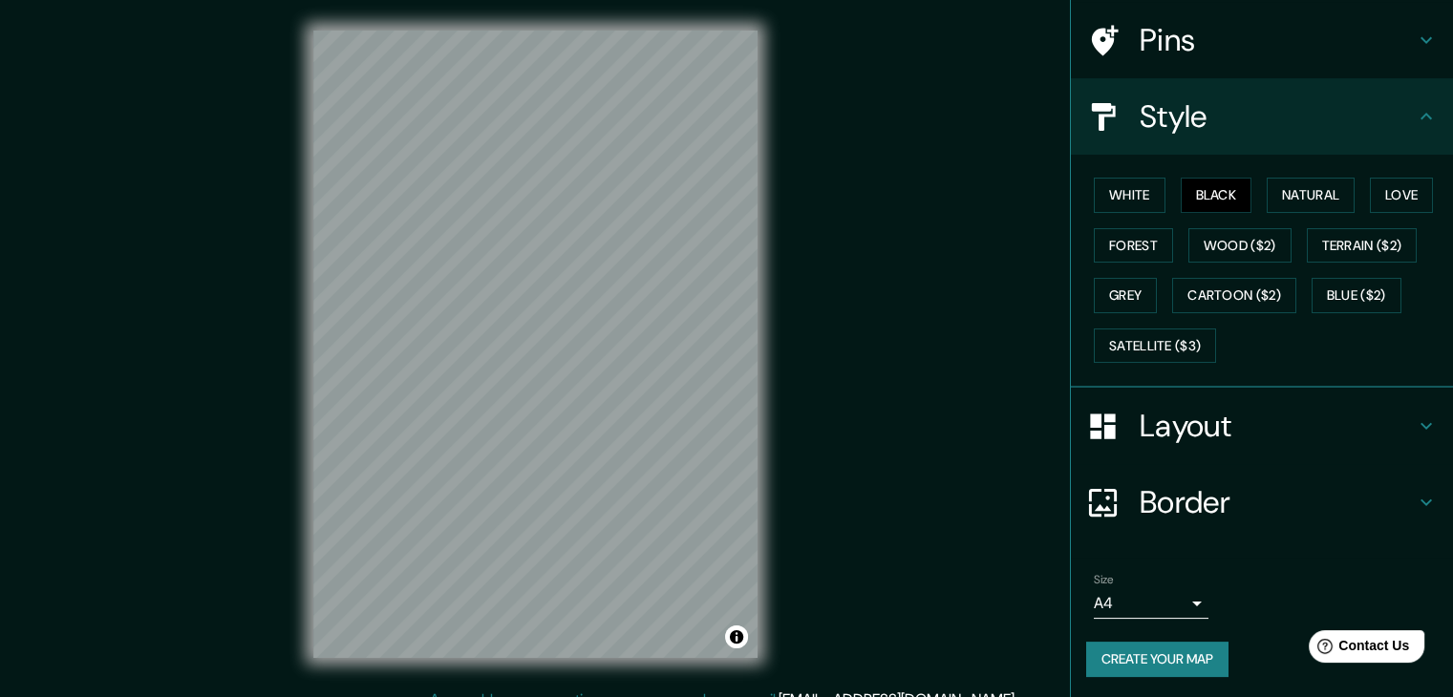
click at [1146, 655] on button "Create your map" at bounding box center [1157, 659] width 142 height 35
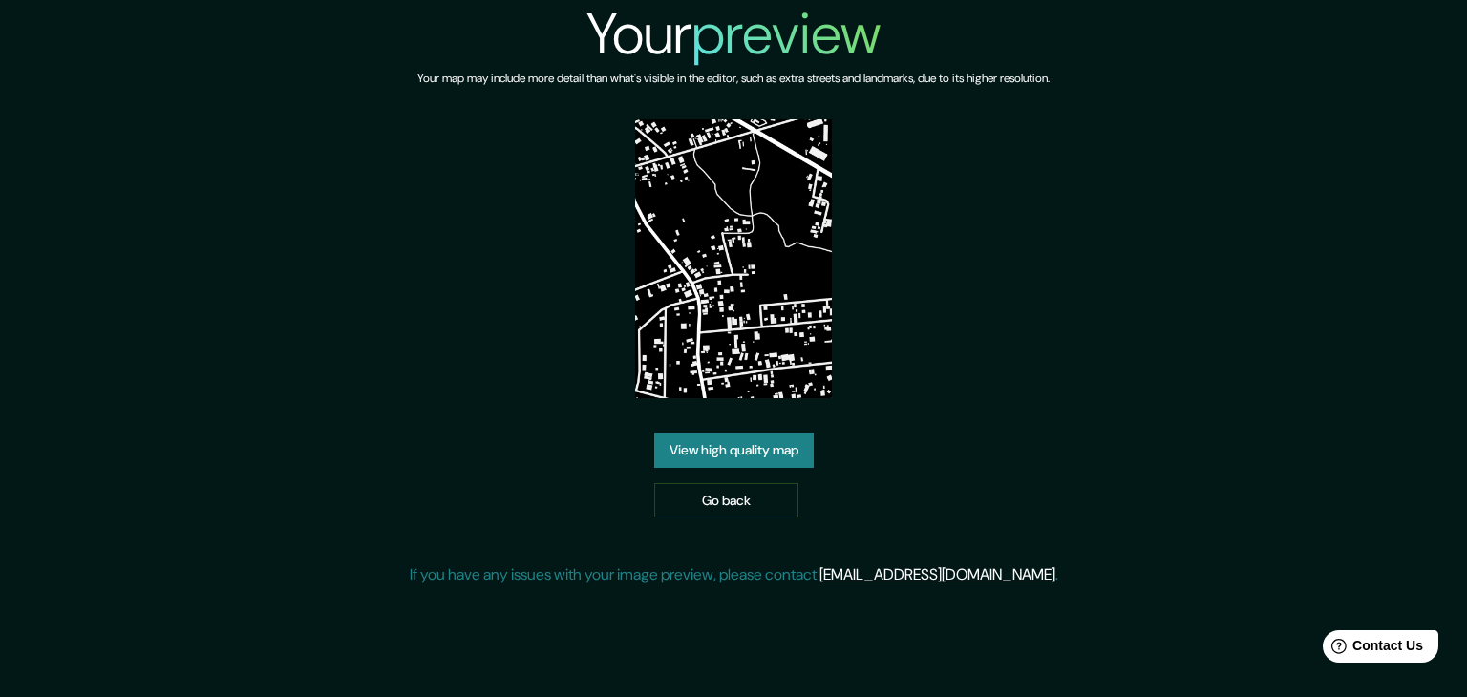
click at [727, 443] on link "View high quality map" at bounding box center [733, 450] width 159 height 35
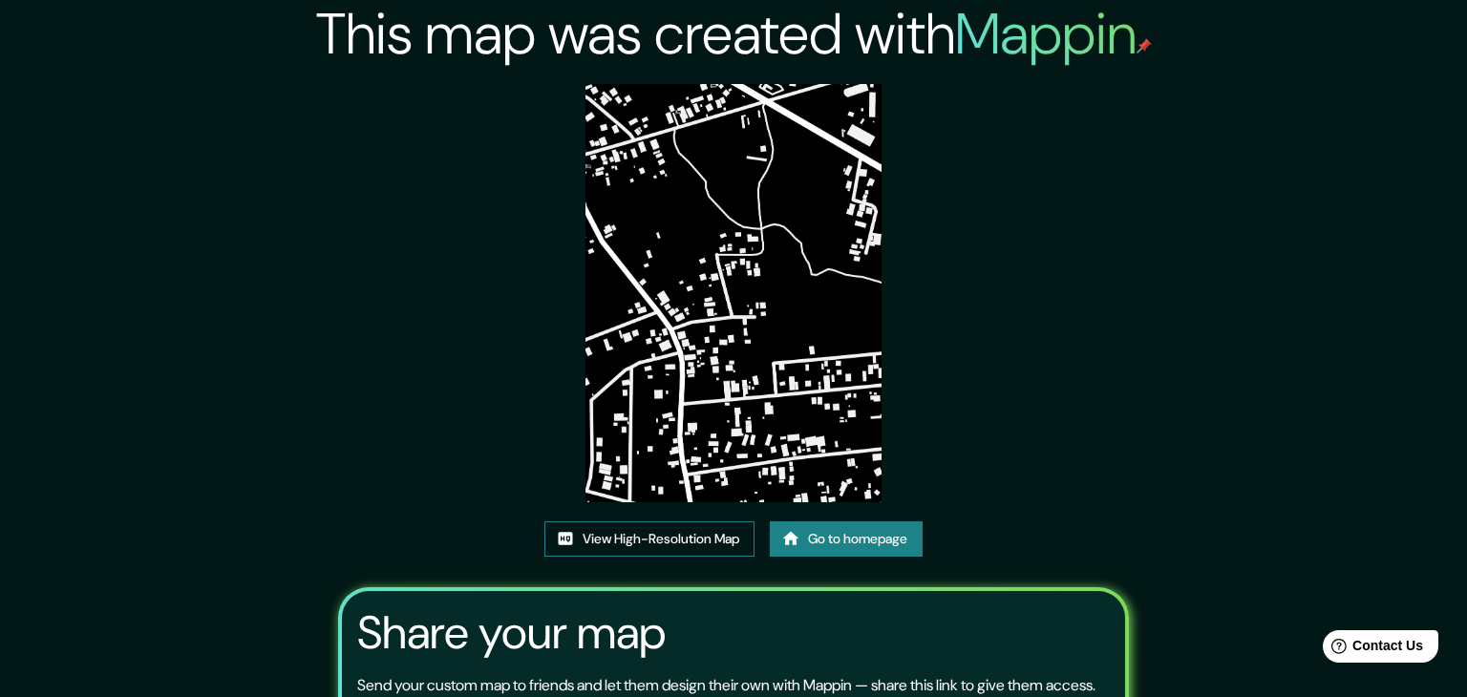
click at [705, 521] on link "View High-Resolution Map" at bounding box center [649, 538] width 210 height 35
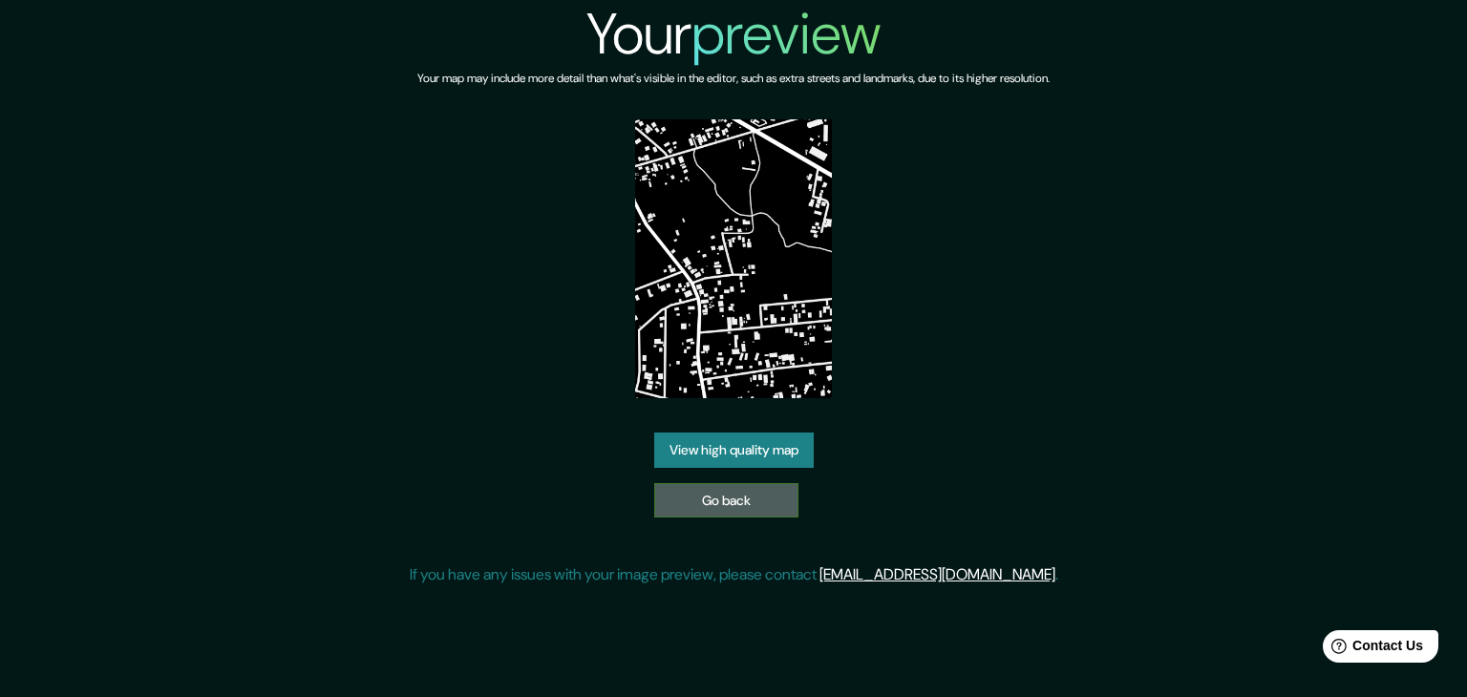
click at [738, 493] on link "Go back" at bounding box center [726, 500] width 144 height 35
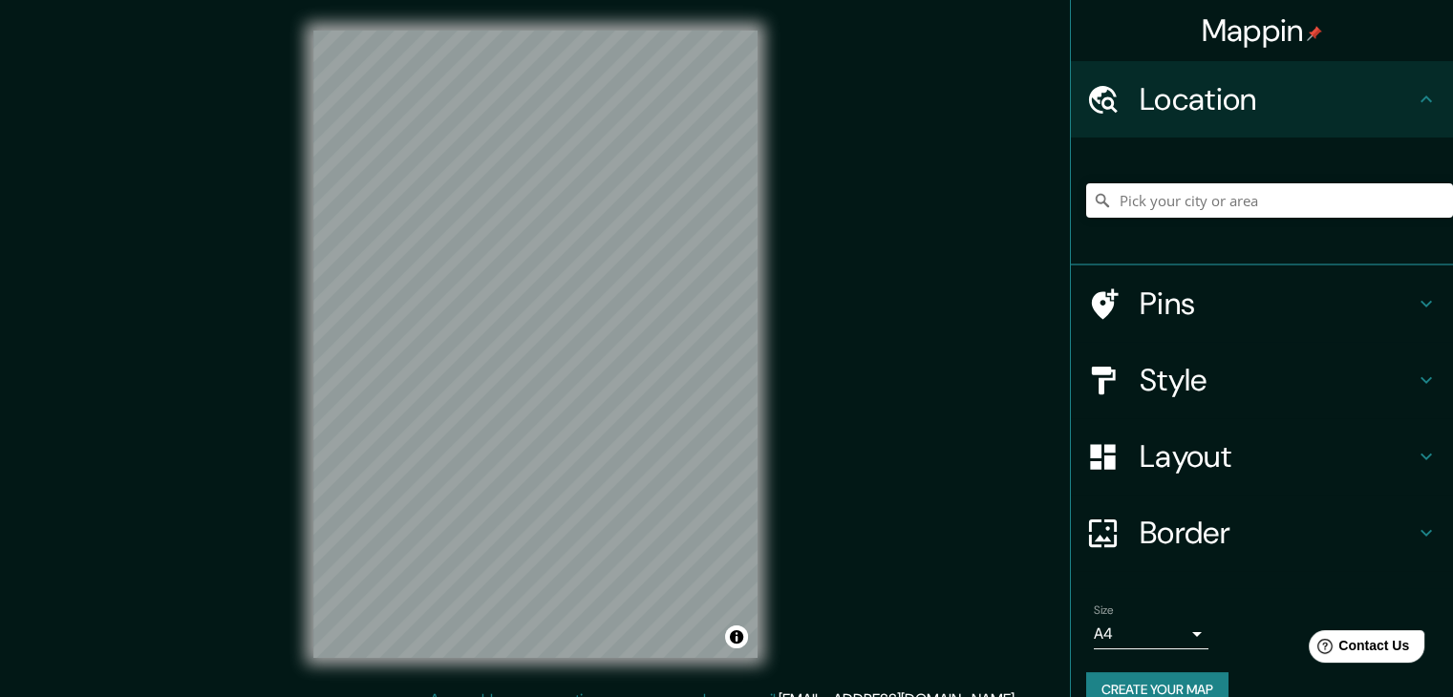
click at [1200, 373] on h4 "Style" at bounding box center [1276, 380] width 275 height 38
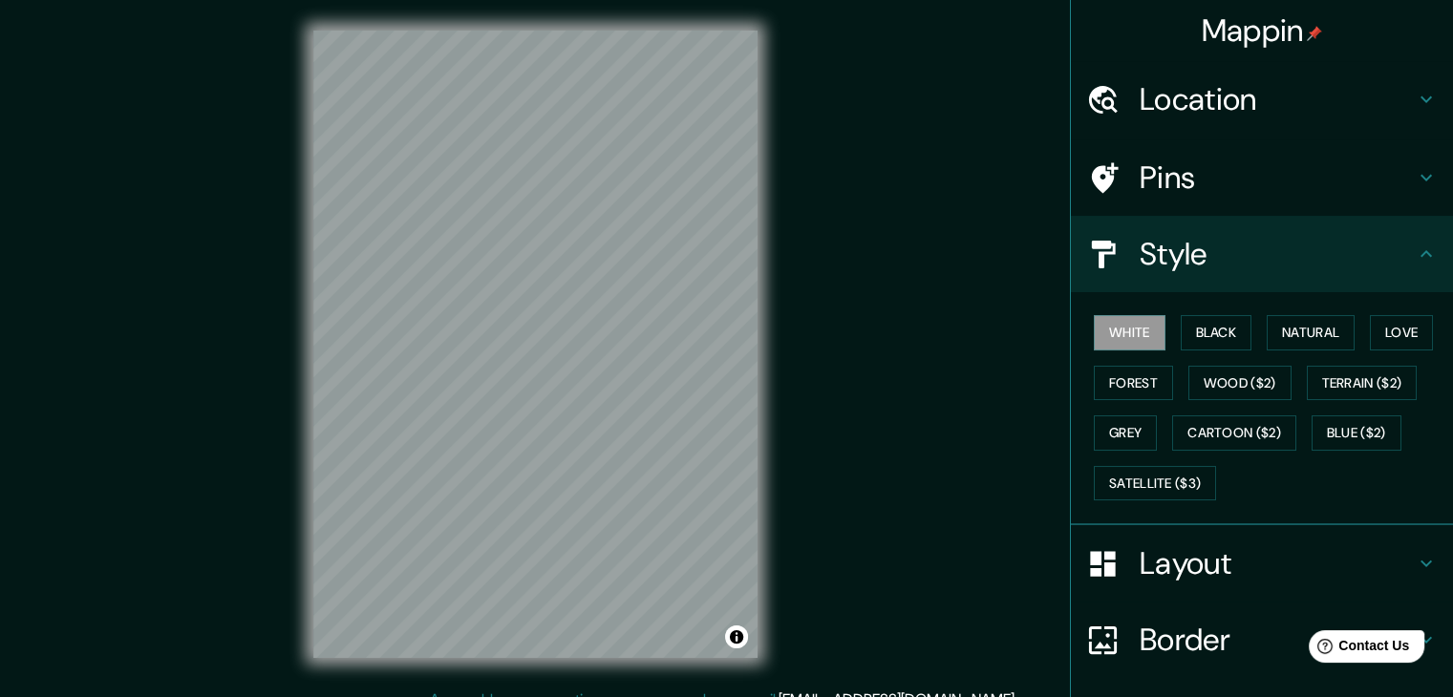
click at [1207, 308] on div "White Black Natural Love Forest Wood ($2) Terrain ($2) Grey Cartoon ($2) Blue (…" at bounding box center [1269, 408] width 367 height 201
click at [1201, 333] on button "Black" at bounding box center [1216, 332] width 72 height 35
click at [757, 584] on div "© Mapbox © OpenStreetMap Improve this map" at bounding box center [535, 344] width 505 height 689
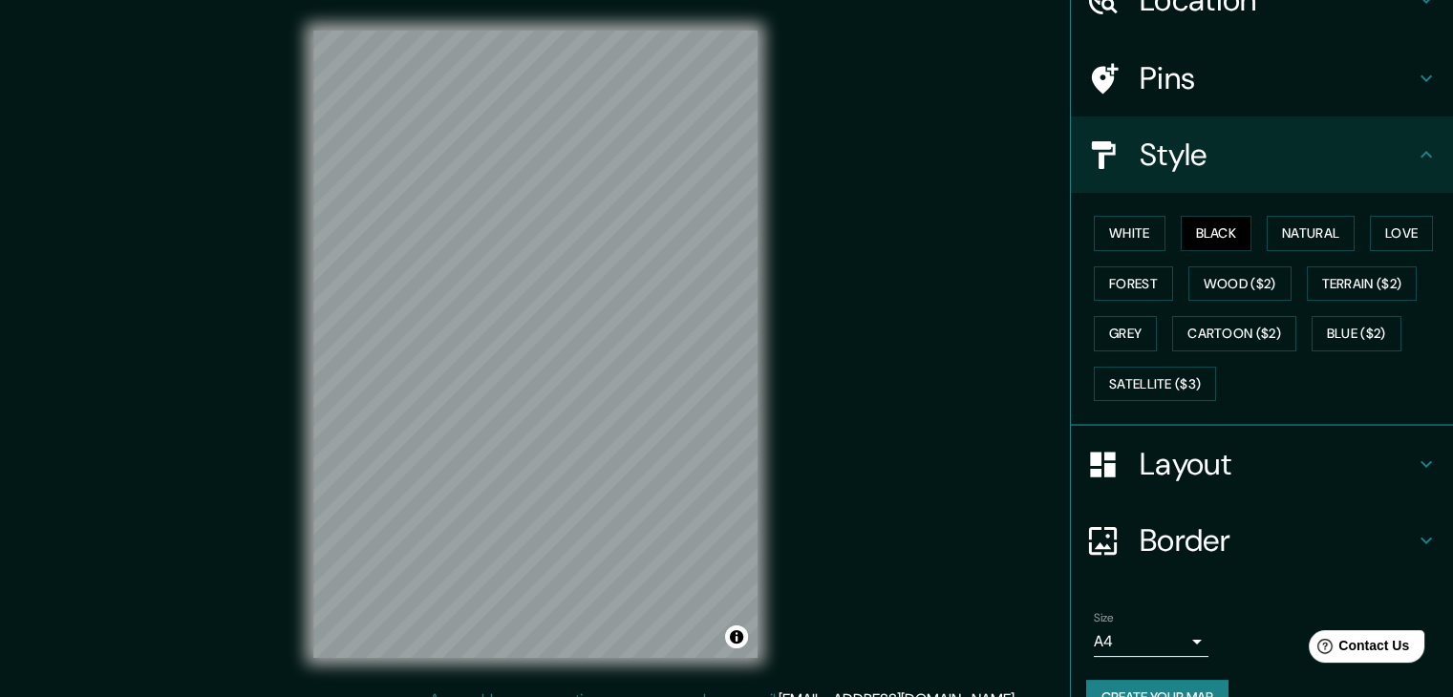
scroll to position [138, 0]
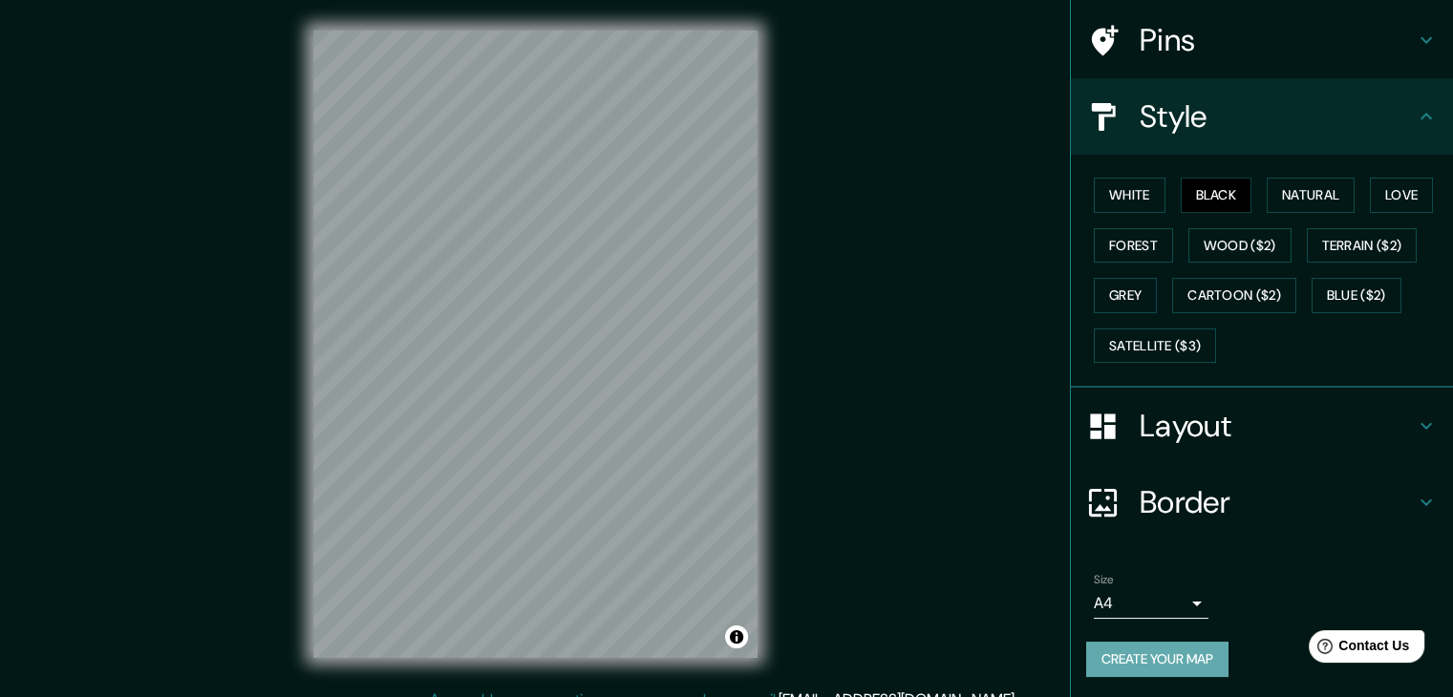
click at [1137, 662] on button "Create your map" at bounding box center [1157, 659] width 142 height 35
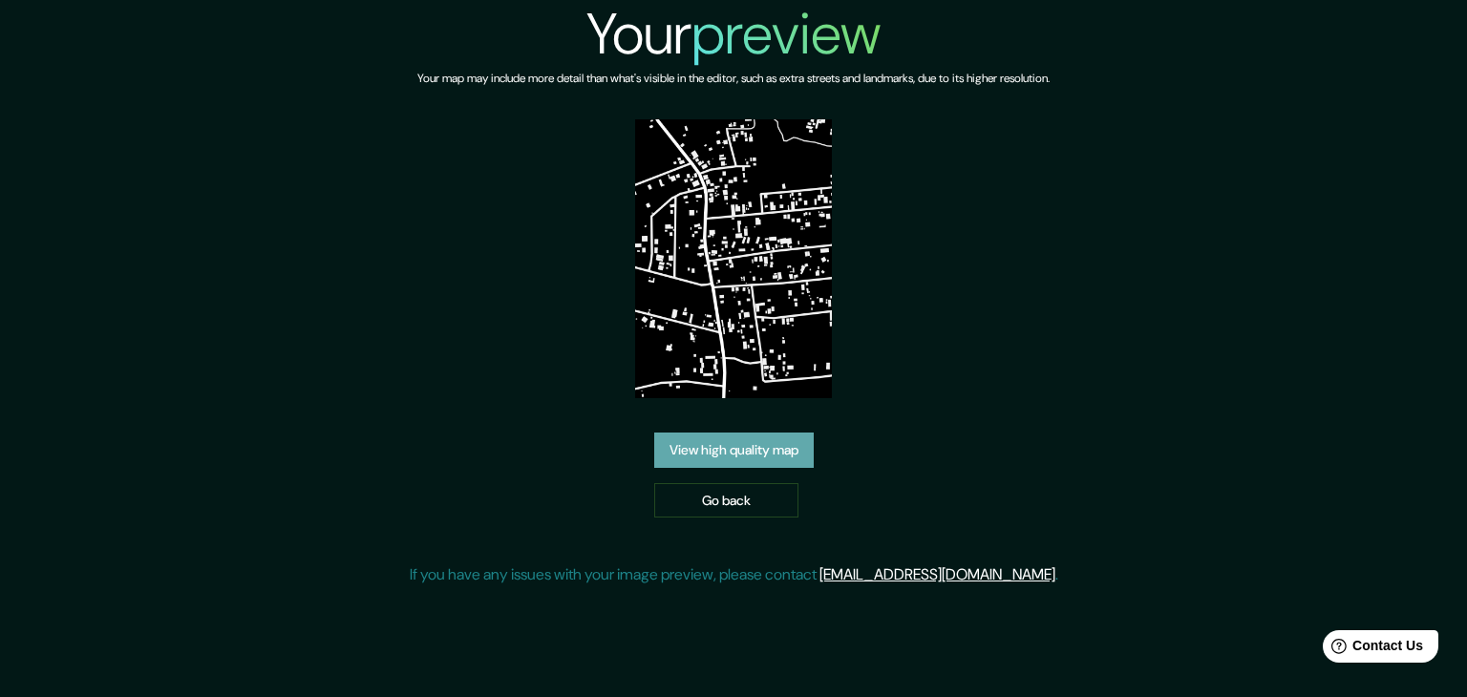
click at [724, 455] on link "View high quality map" at bounding box center [733, 450] width 159 height 35
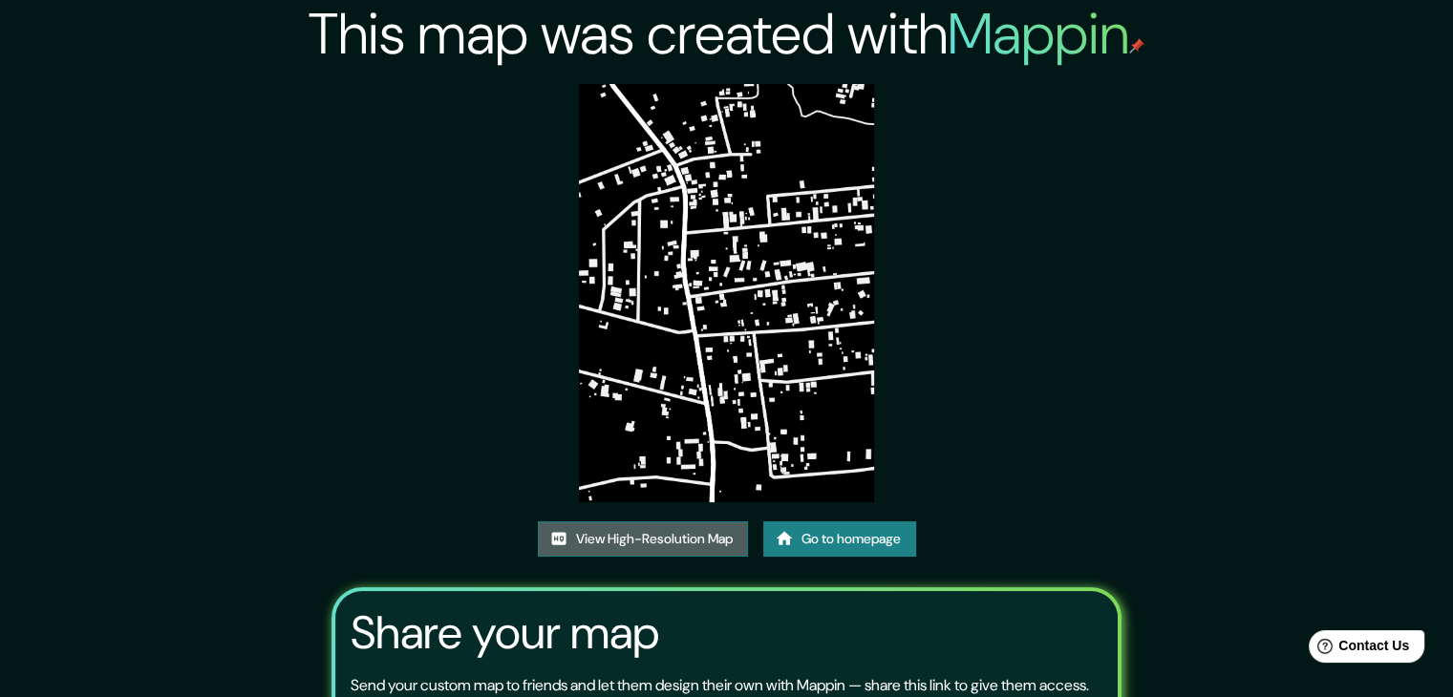
click at [673, 540] on link "View High-Resolution Map" at bounding box center [643, 538] width 210 height 35
